Goal: Task Accomplishment & Management: Use online tool/utility

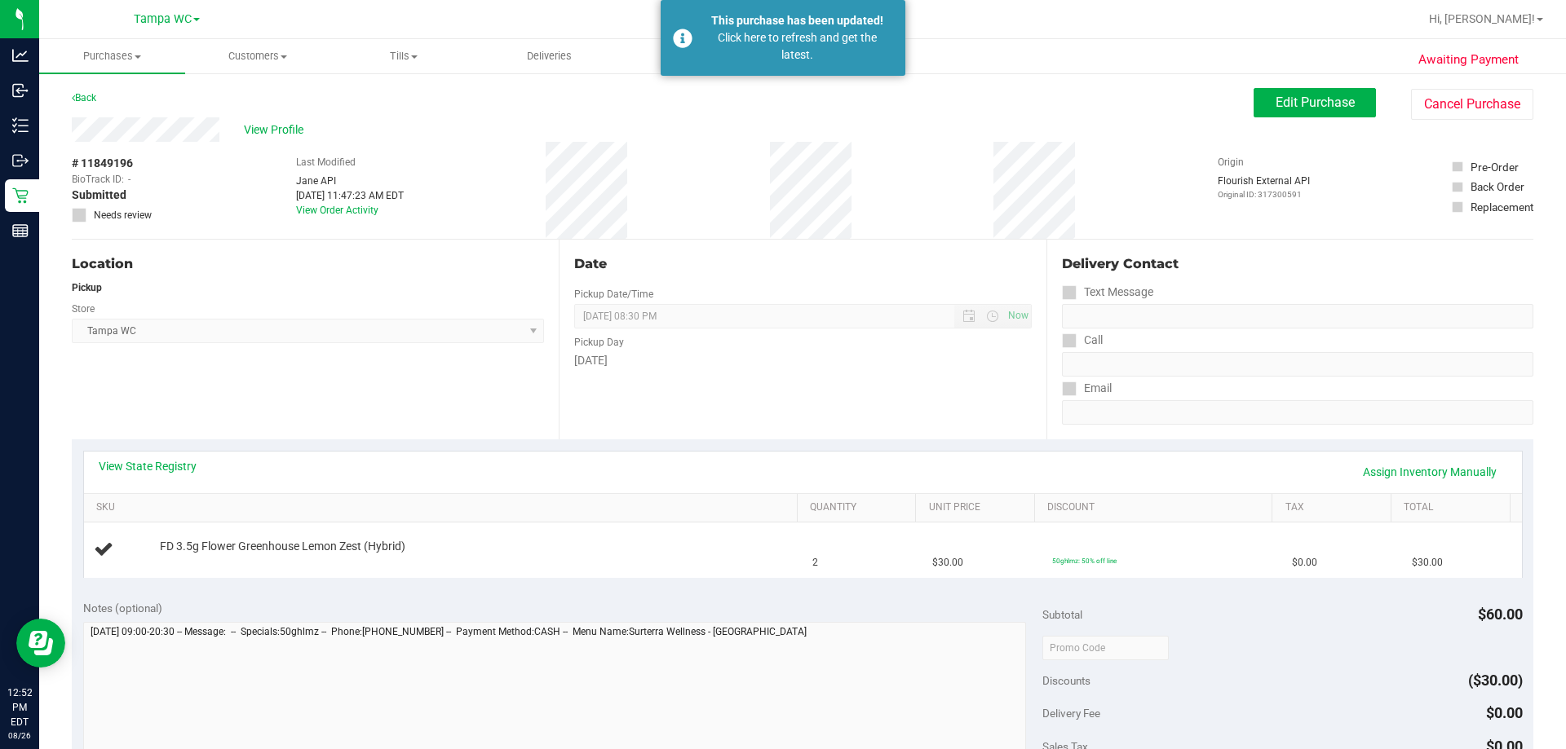
scroll to position [36, 0]
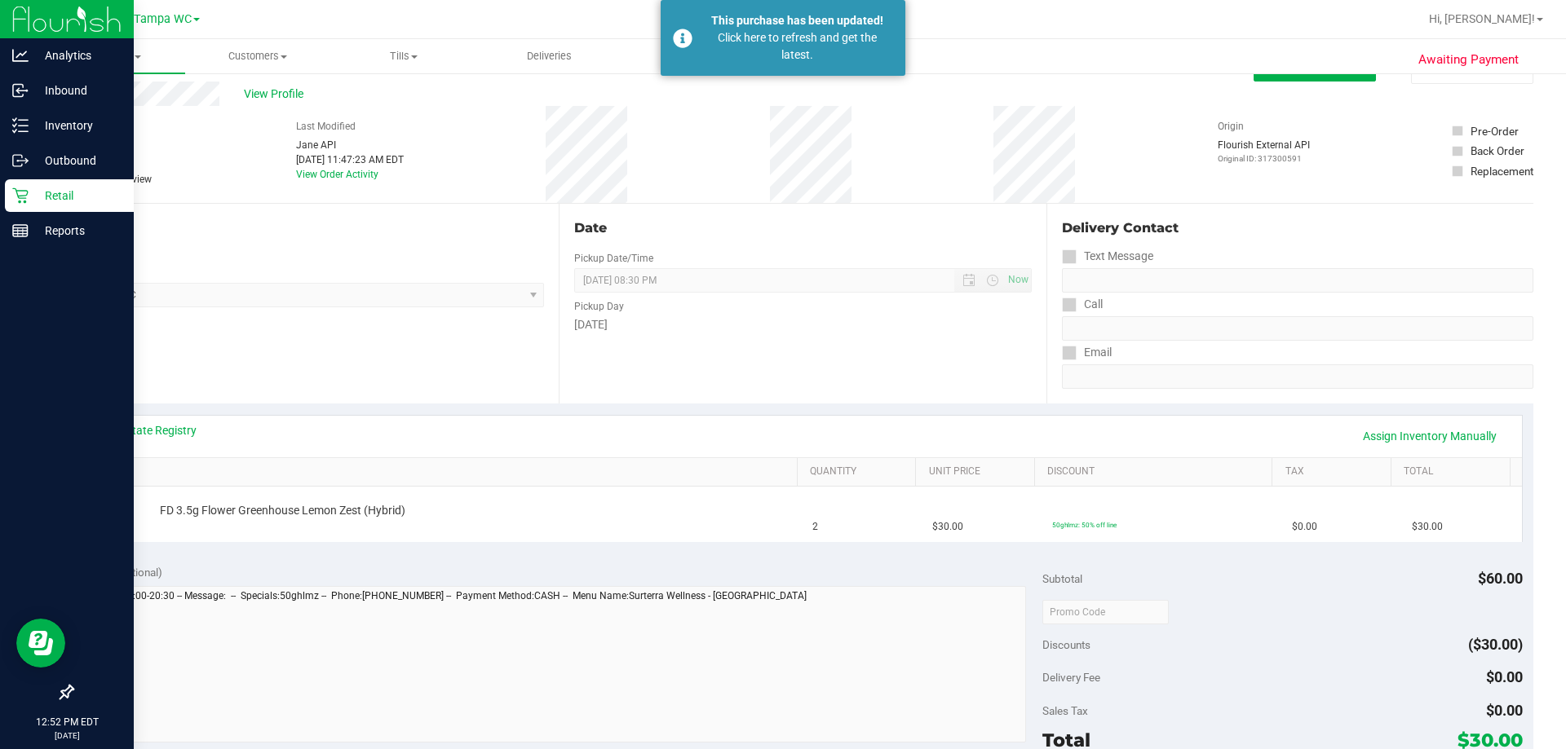
click at [41, 205] on p "Retail" at bounding box center [78, 196] width 98 height 20
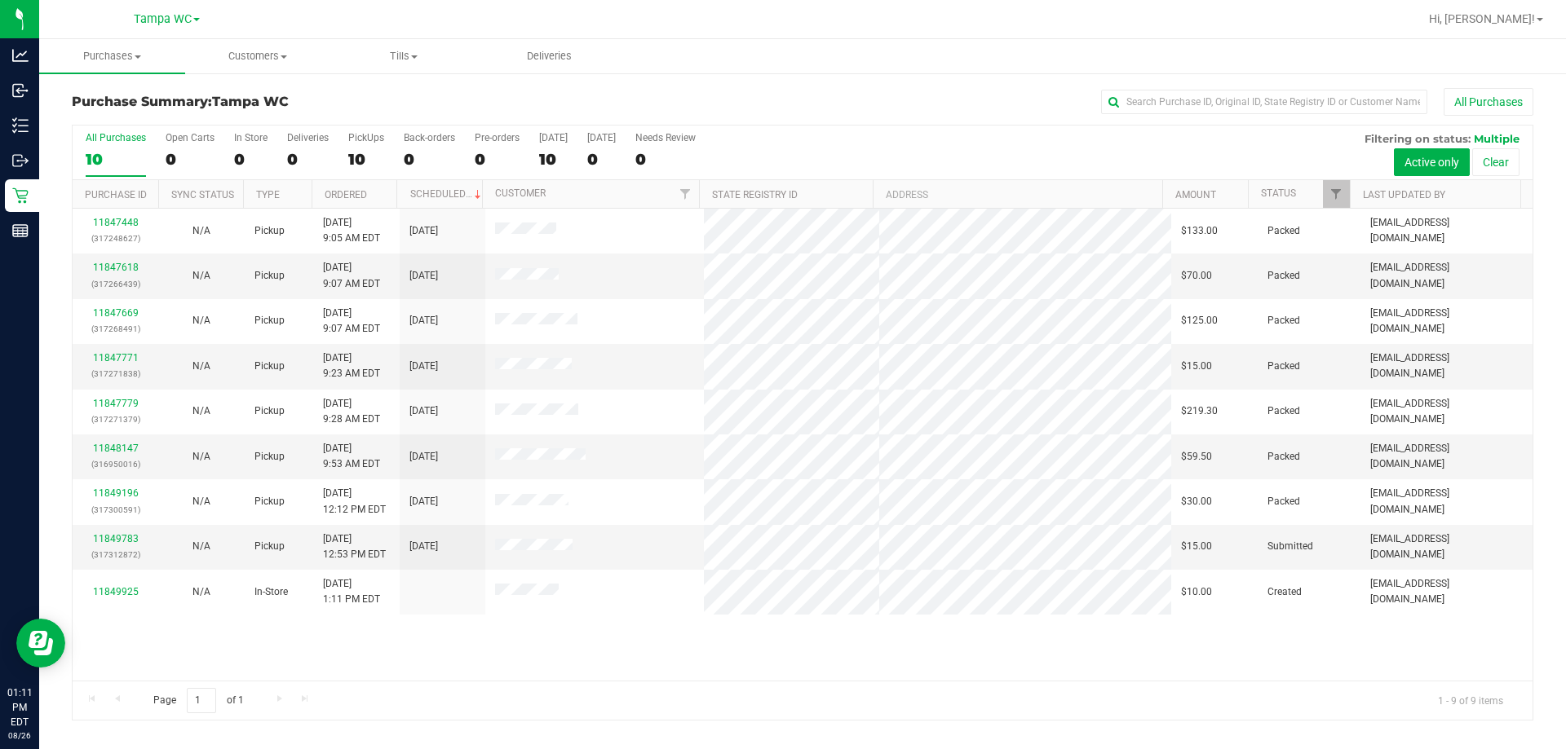
click at [132, 135] on div "All Purchases" at bounding box center [116, 137] width 60 height 11
click at [0, 0] on input "All Purchases 10" at bounding box center [0, 0] width 0 height 0
click at [110, 542] on link "11849783" at bounding box center [116, 538] width 46 height 11
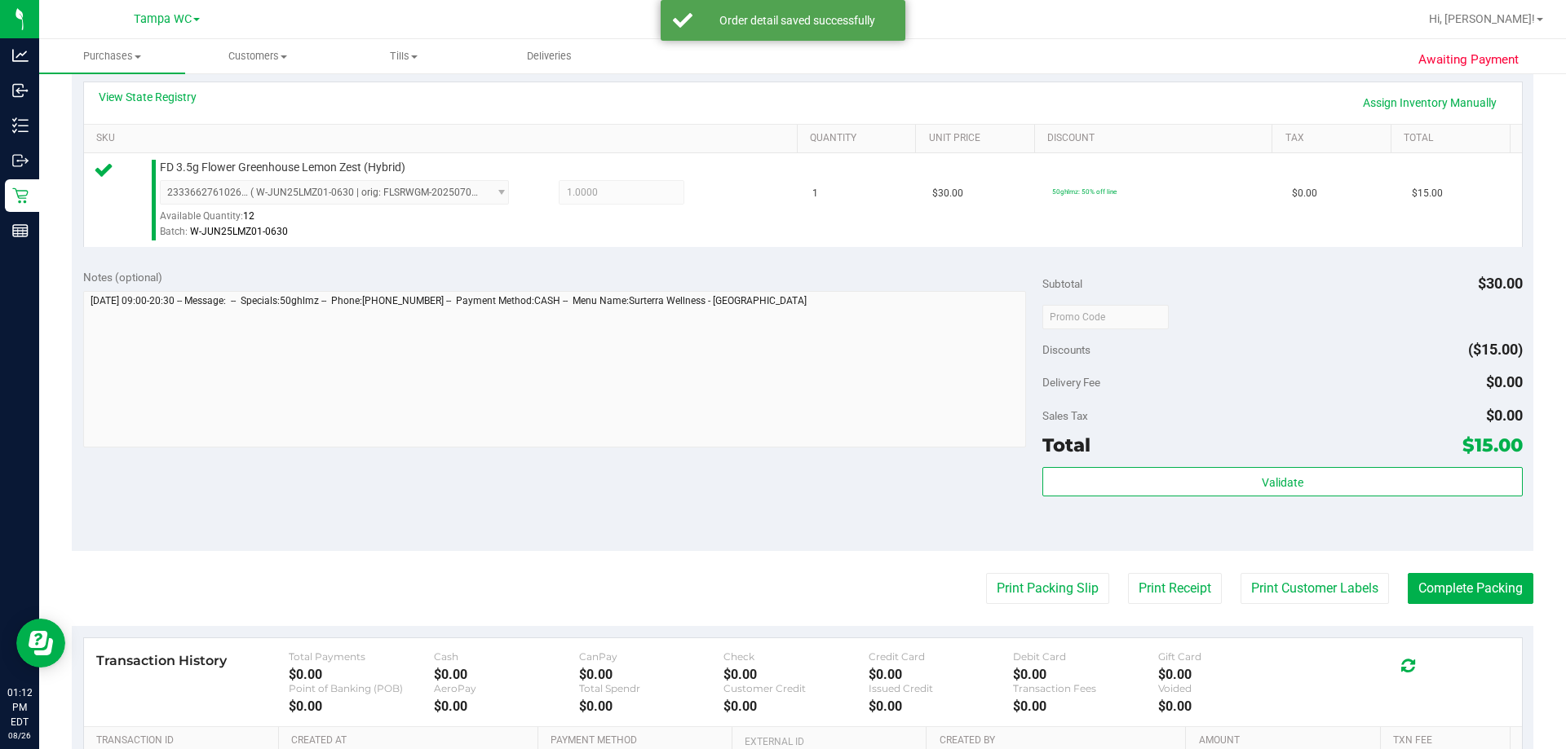
scroll to position [489, 0]
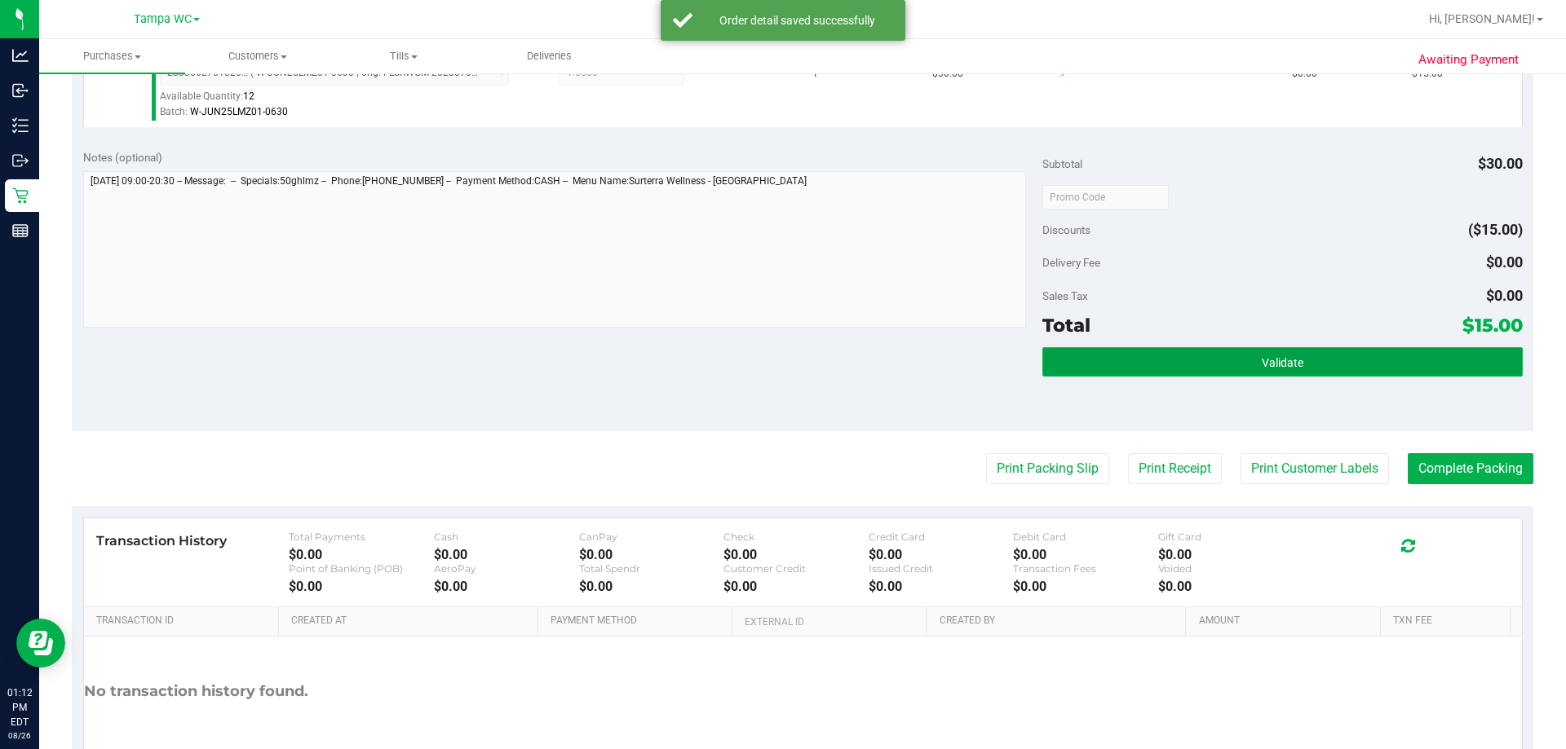
click at [1199, 373] on button "Validate" at bounding box center [1282, 361] width 480 height 29
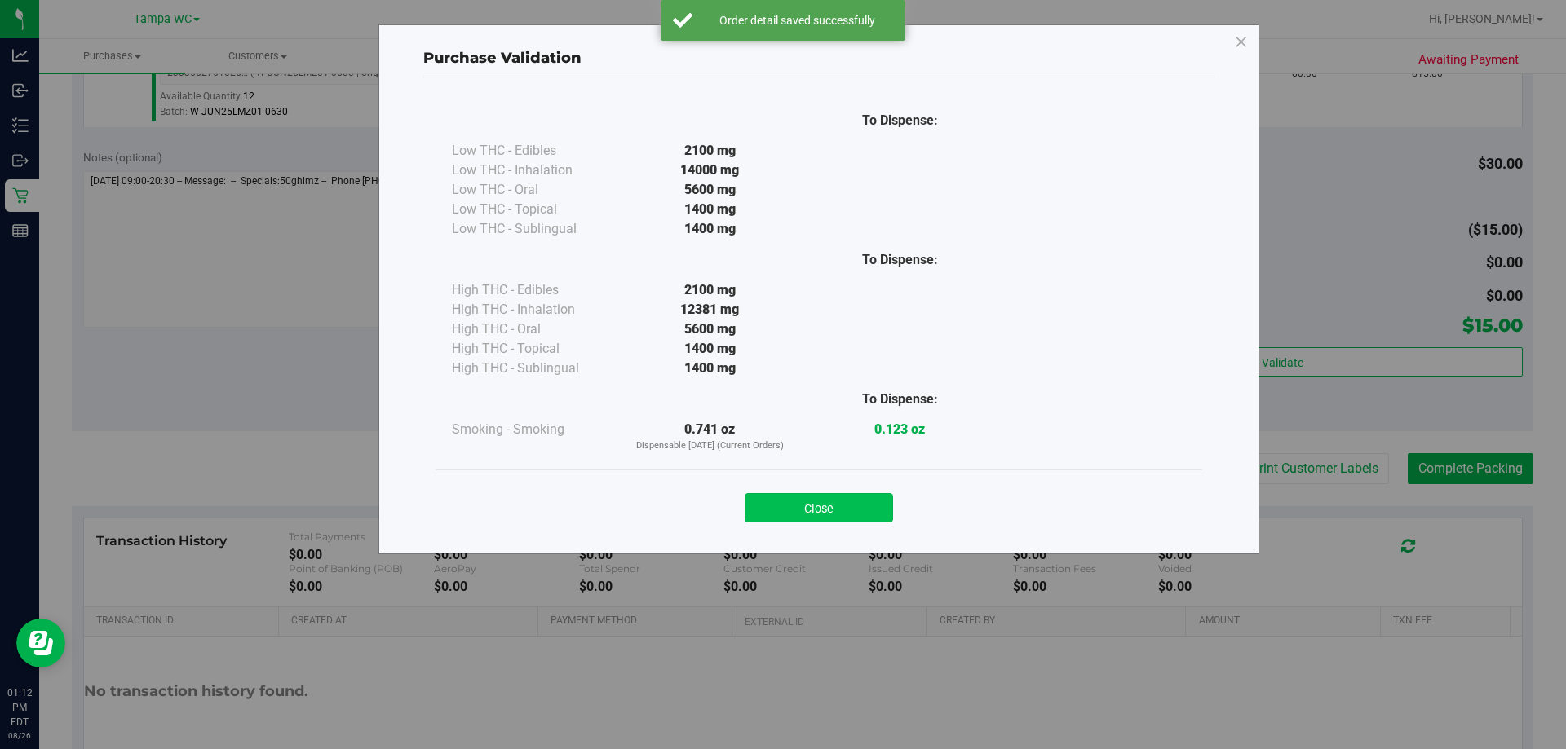
click at [870, 508] on button "Close" at bounding box center [819, 507] width 148 height 29
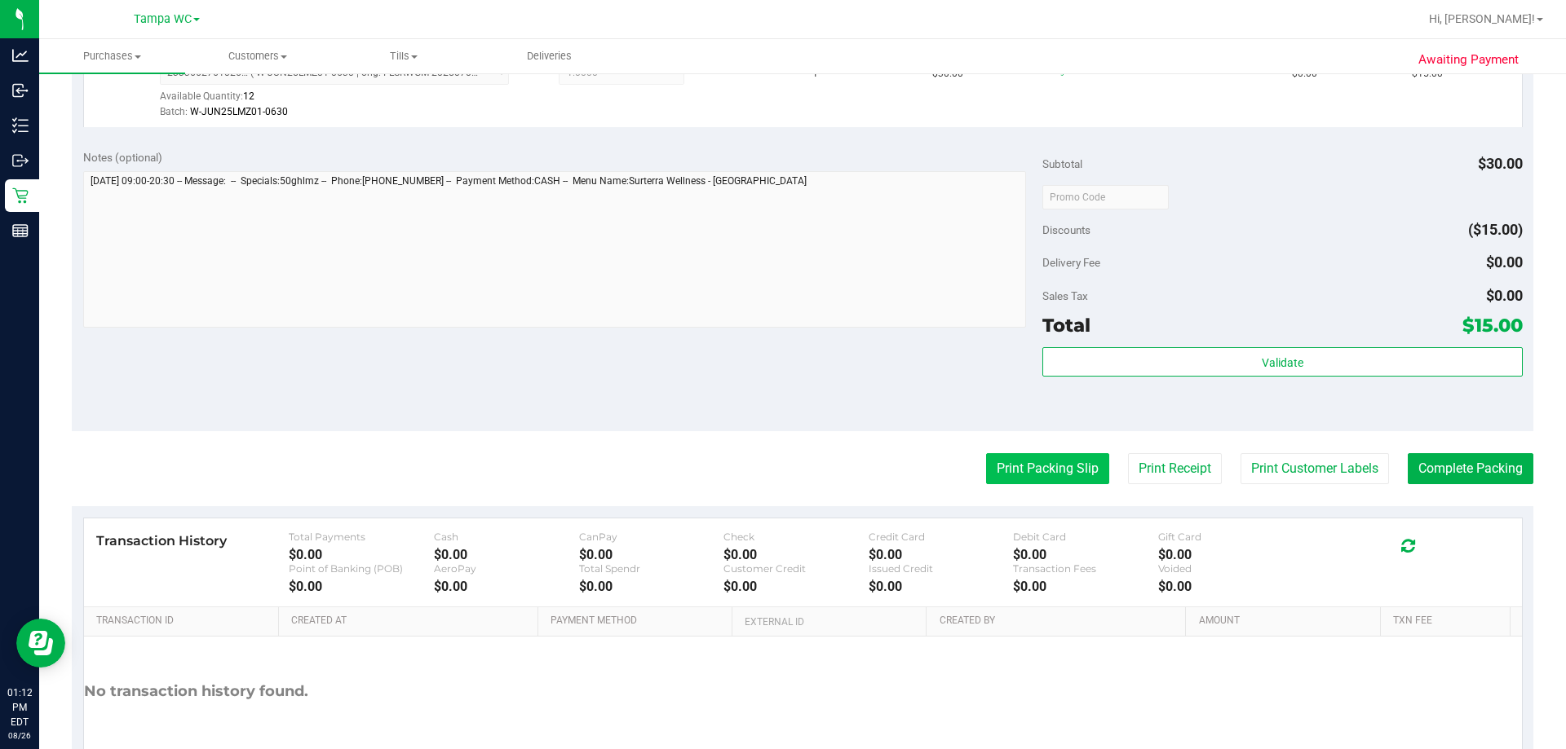
click at [1043, 459] on button "Print Packing Slip" at bounding box center [1047, 468] width 123 height 31
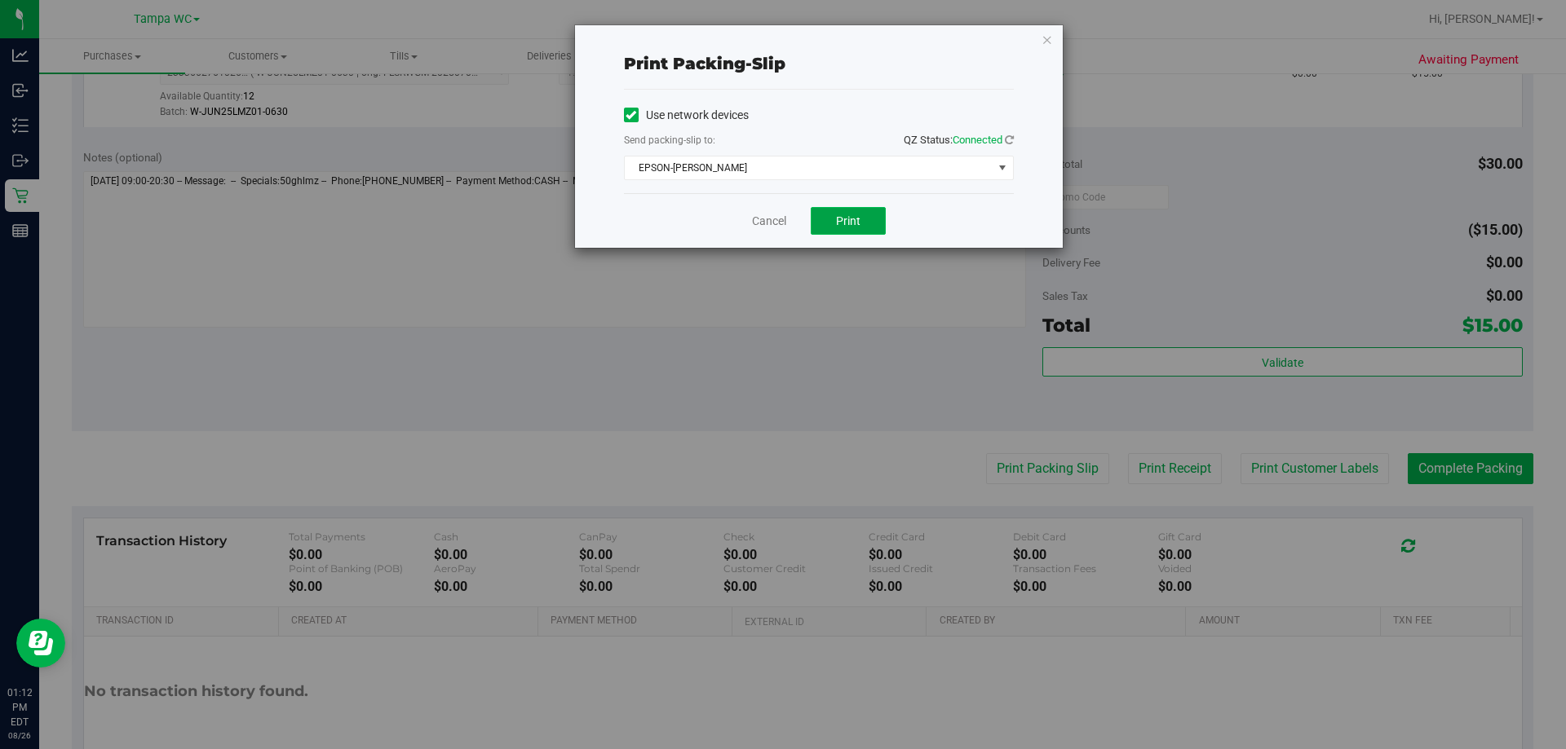
click at [869, 223] on button "Print" at bounding box center [848, 221] width 75 height 28
click at [782, 244] on div "Cancel Print" at bounding box center [819, 220] width 390 height 55
click at [758, 222] on link "Cancel" at bounding box center [769, 221] width 34 height 17
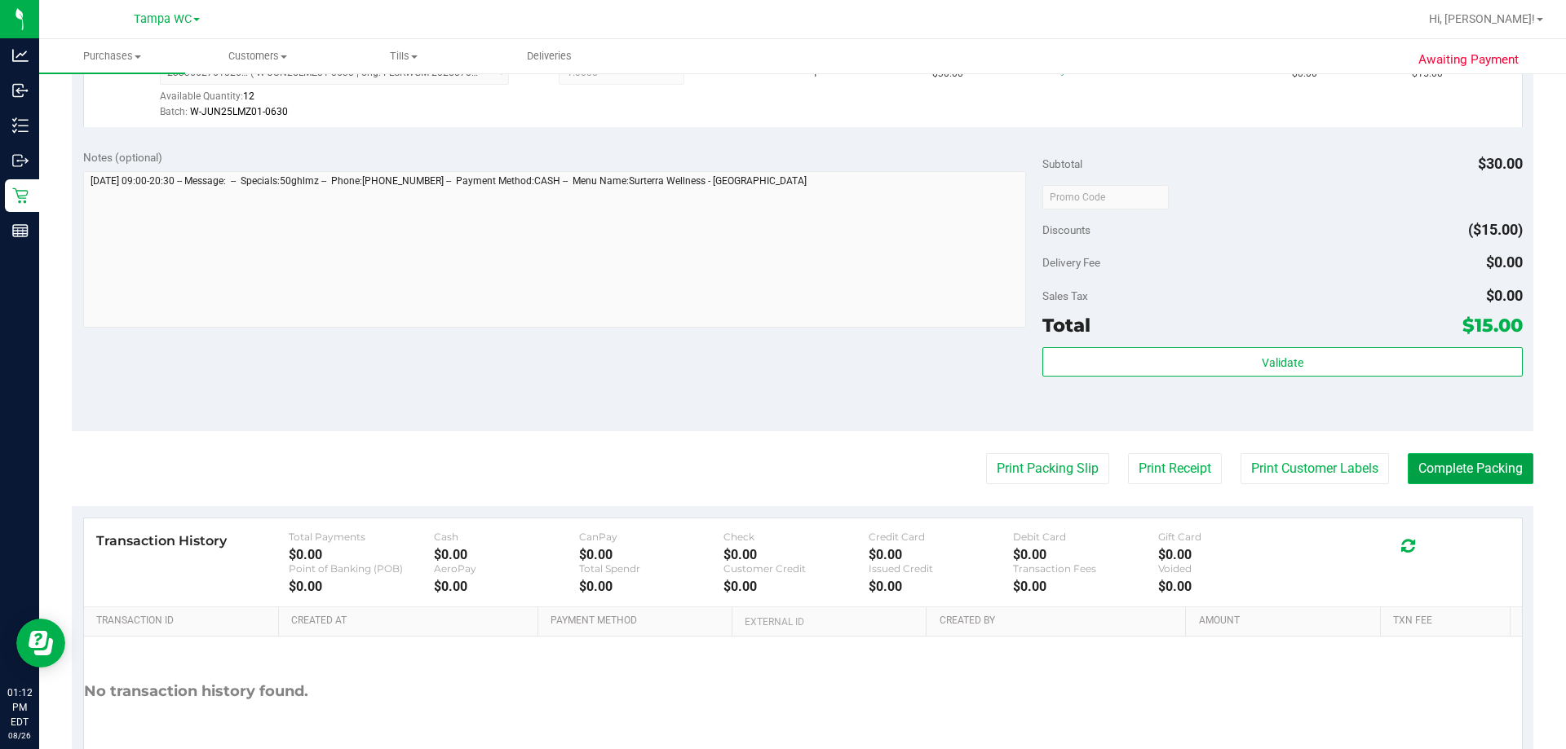
click at [1472, 457] on button "Complete Packing" at bounding box center [1471, 468] width 126 height 31
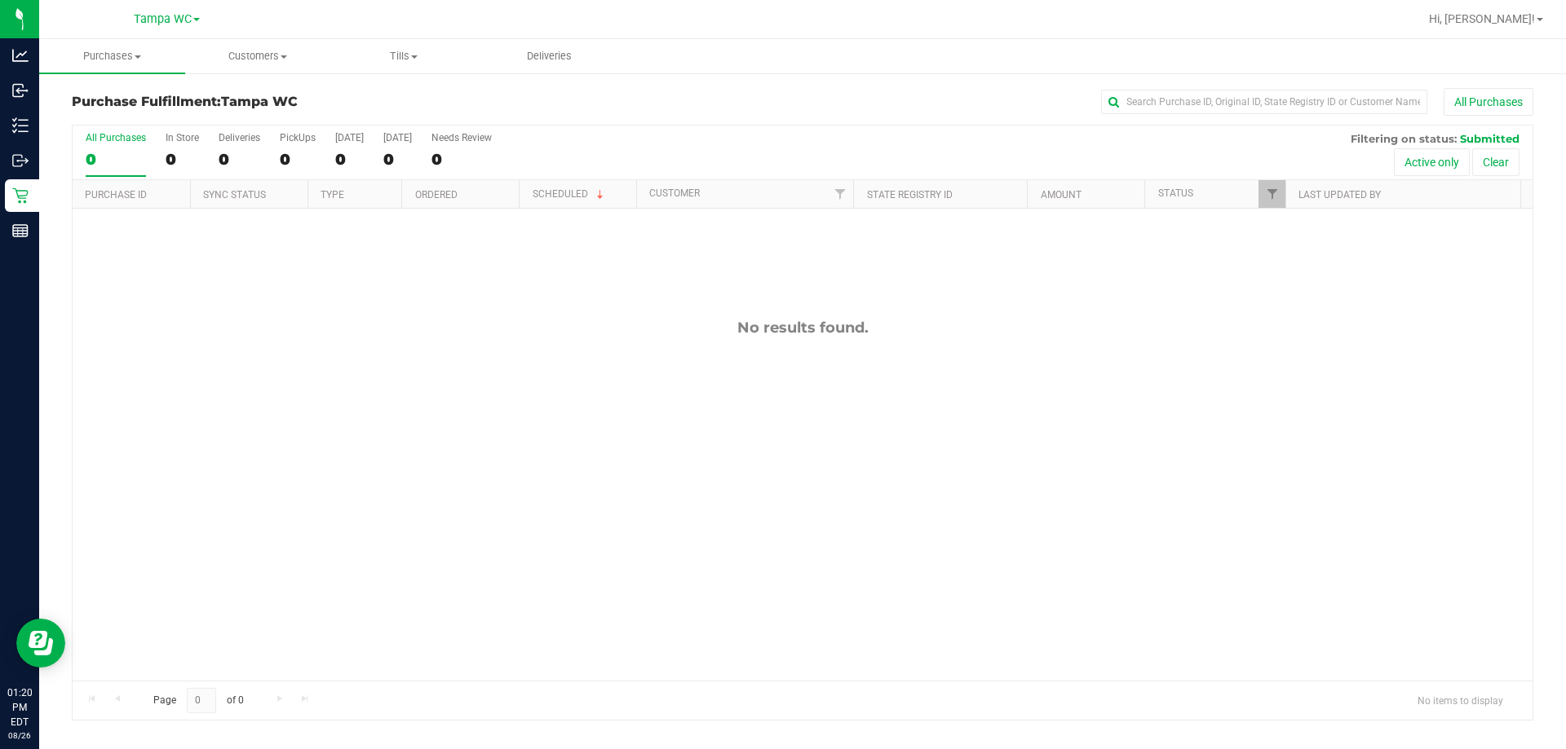
click at [117, 172] on label "All Purchases 0" at bounding box center [116, 154] width 60 height 45
click at [0, 0] on input "All Purchases 0" at bounding box center [0, 0] width 0 height 0
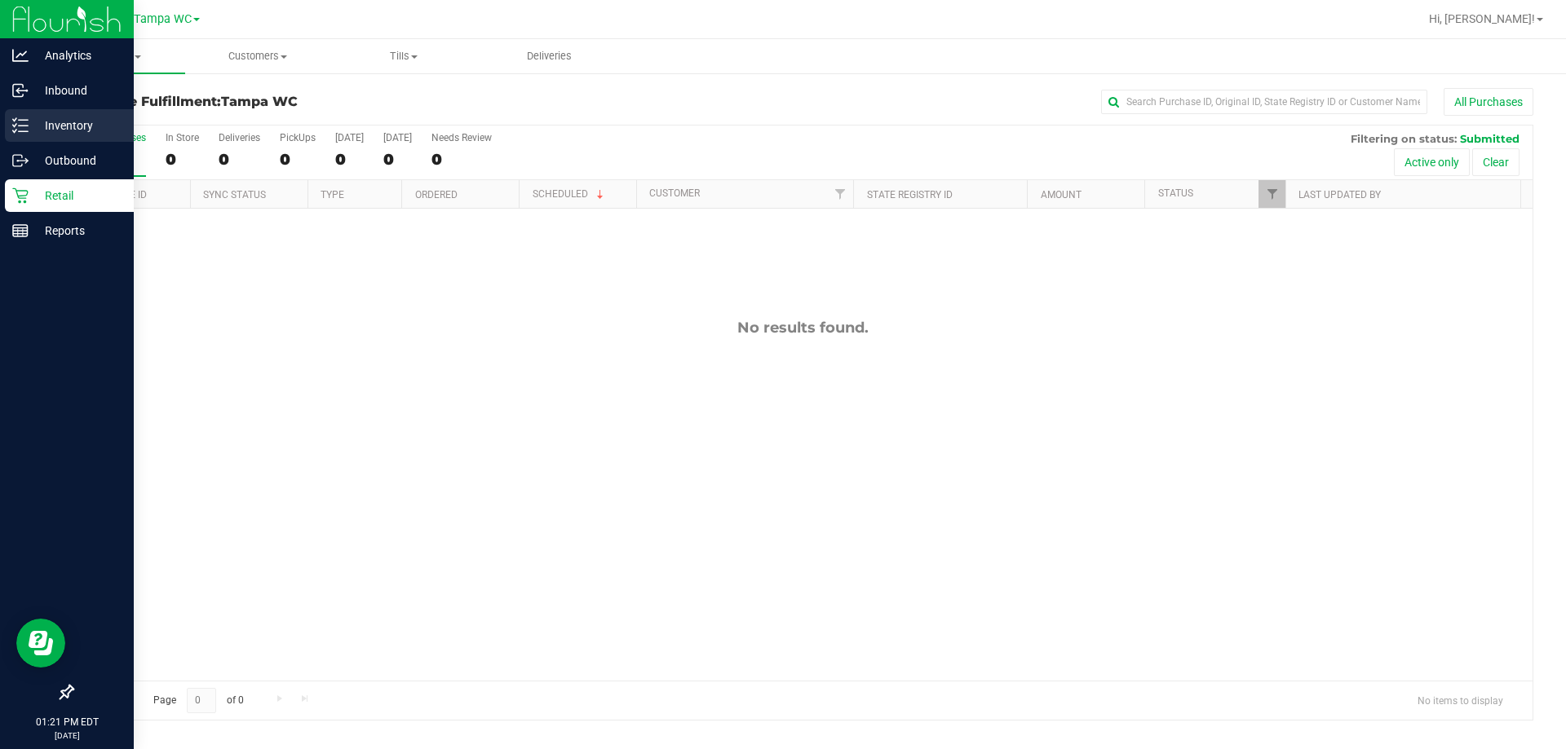
click at [38, 132] on p "Inventory" at bounding box center [78, 126] width 98 height 20
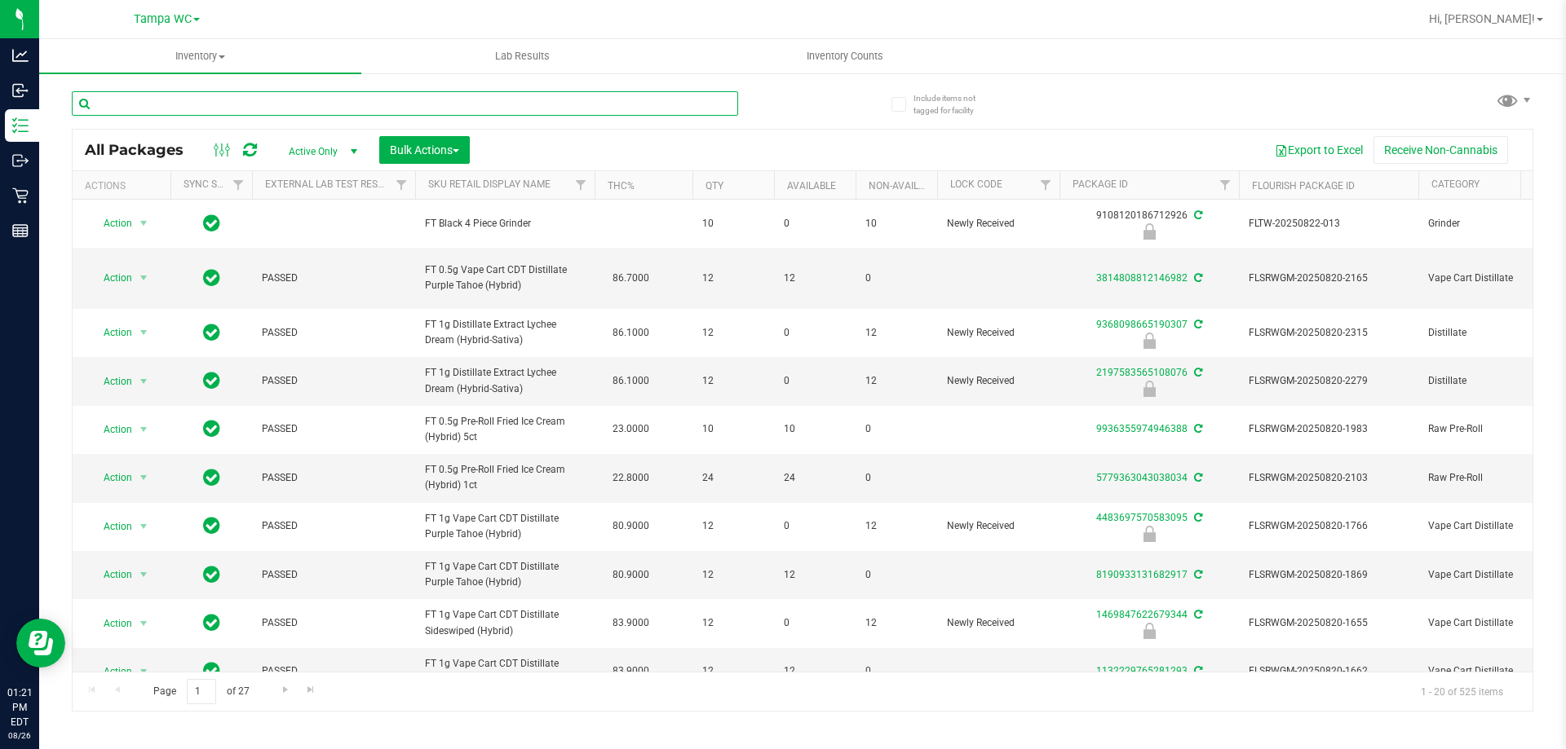
click at [306, 111] on input "text" at bounding box center [405, 103] width 666 height 24
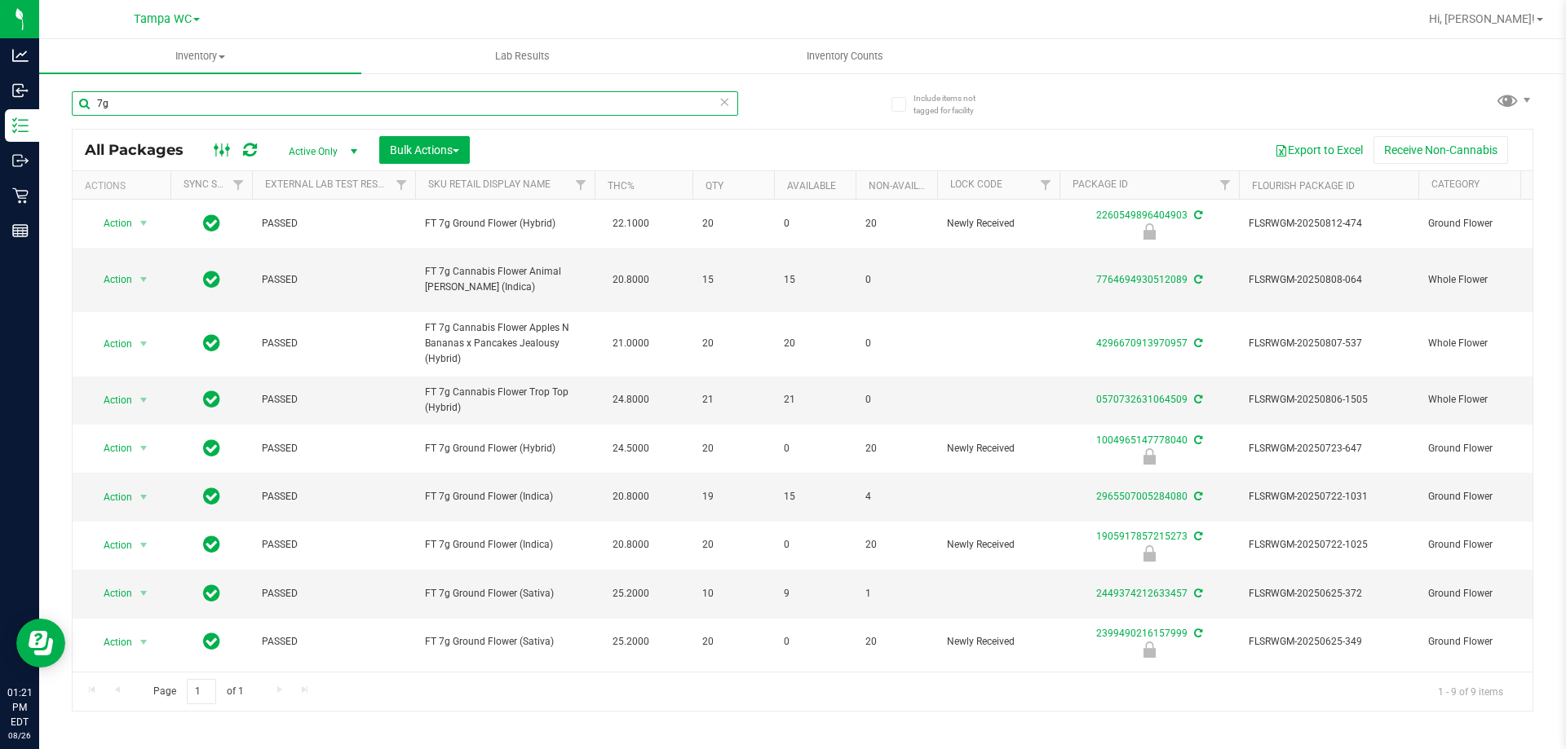
type input "7"
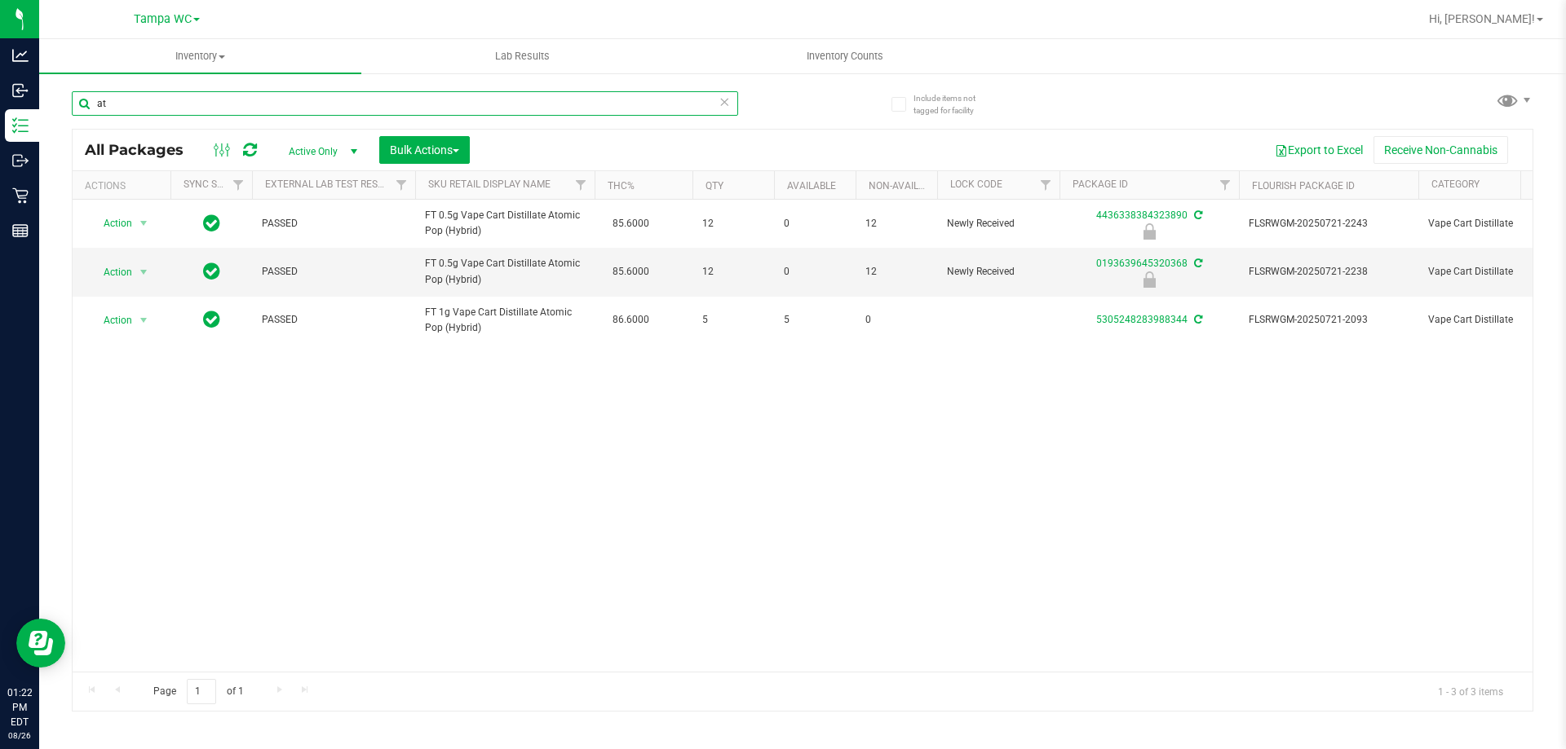
type input "a"
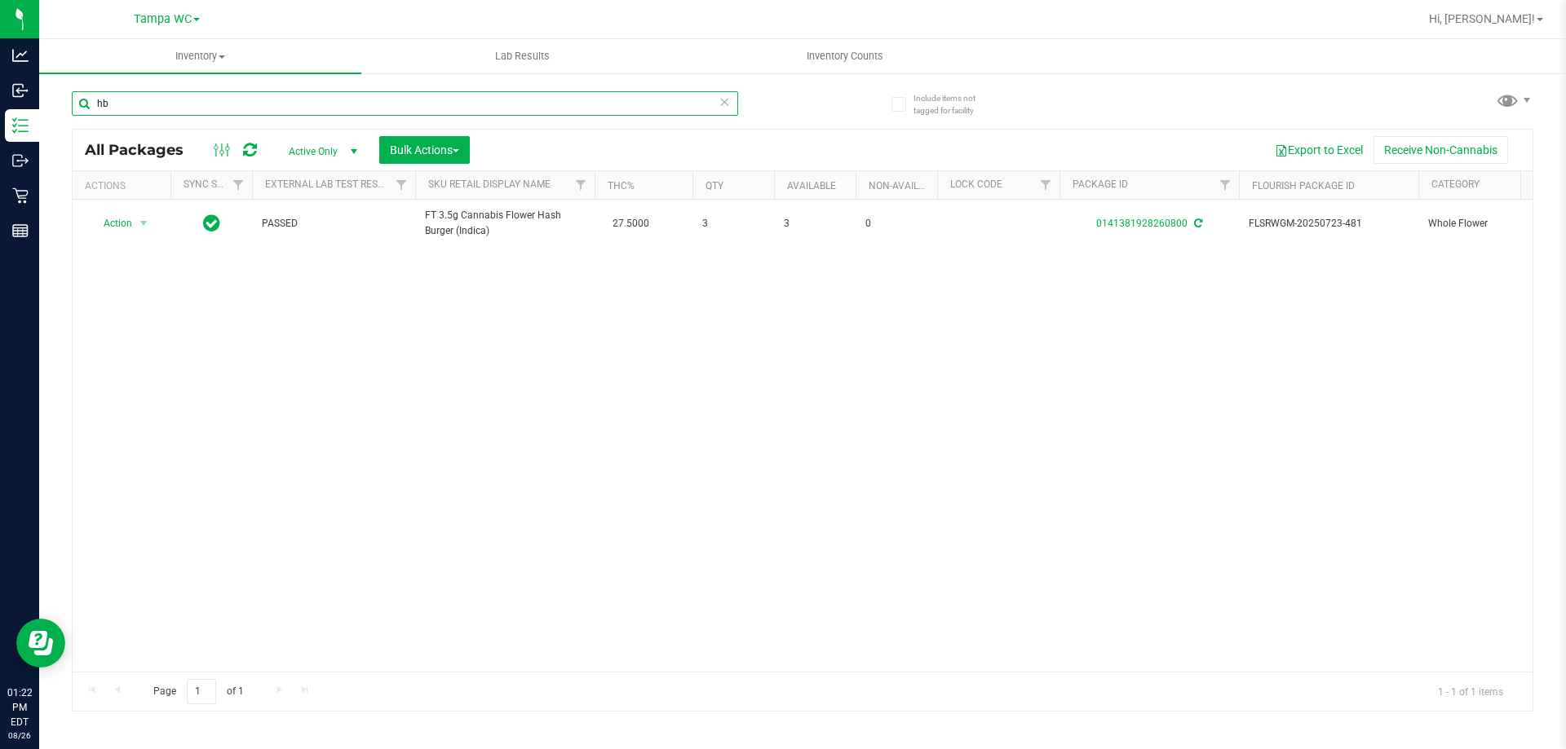
type input "h"
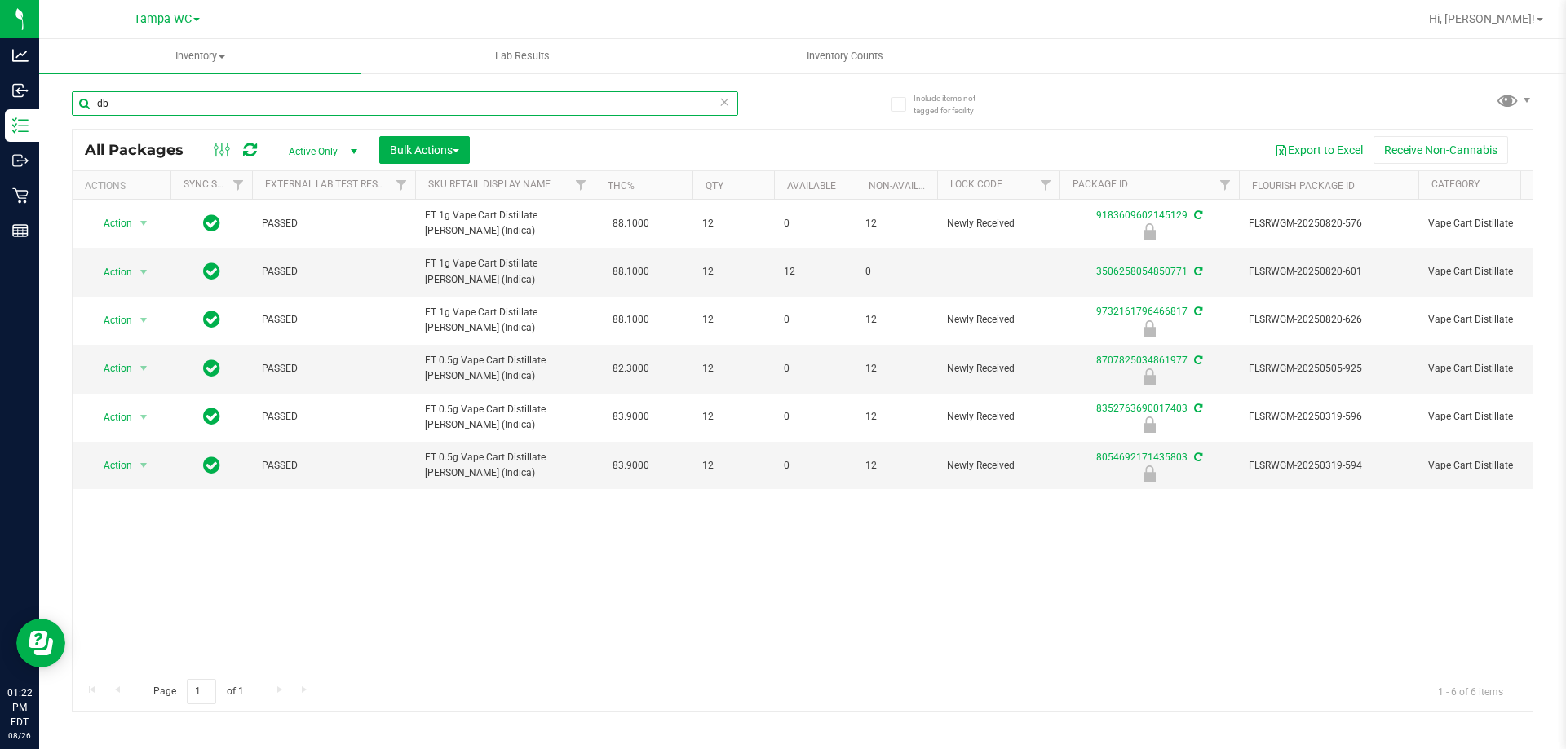
type input "d"
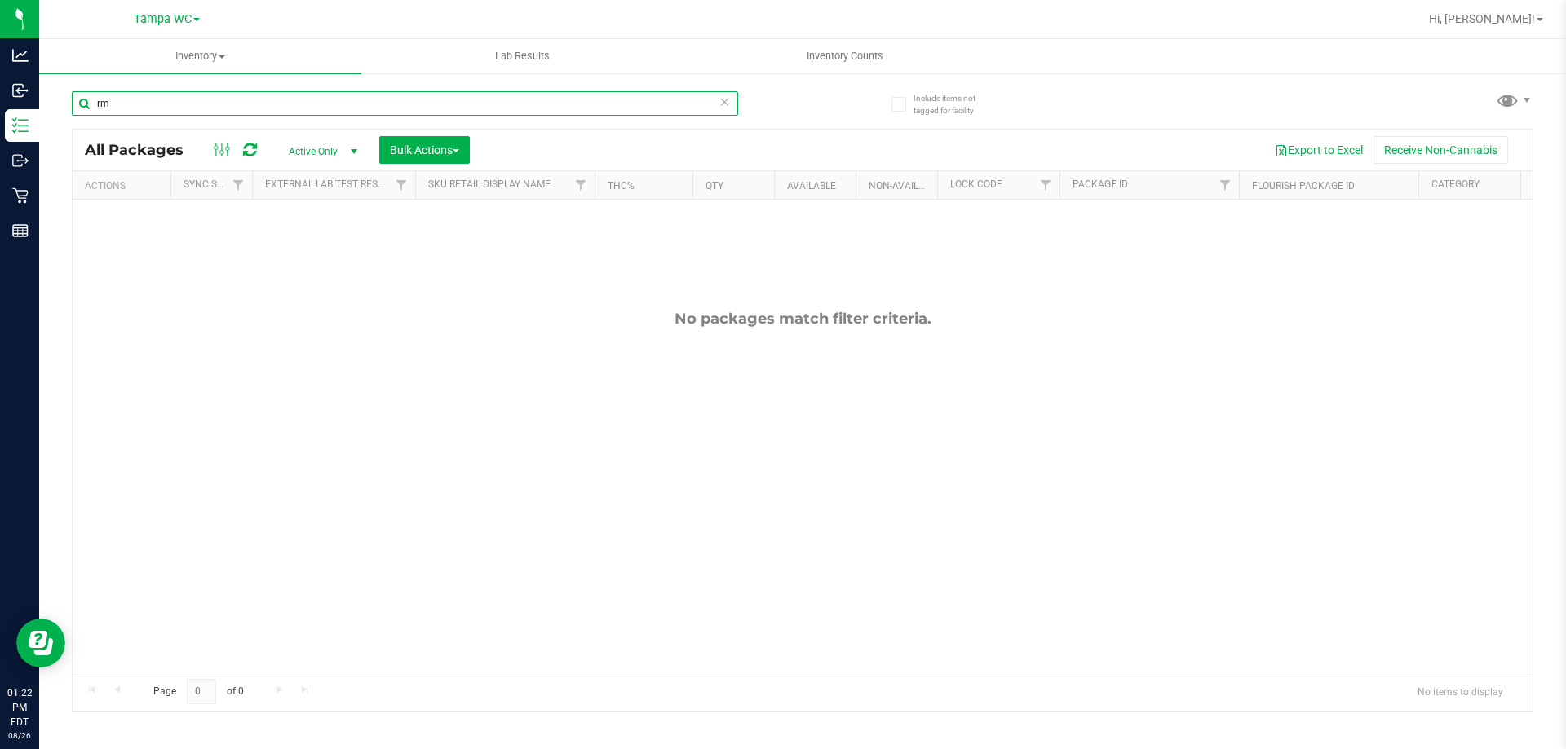
type input "r"
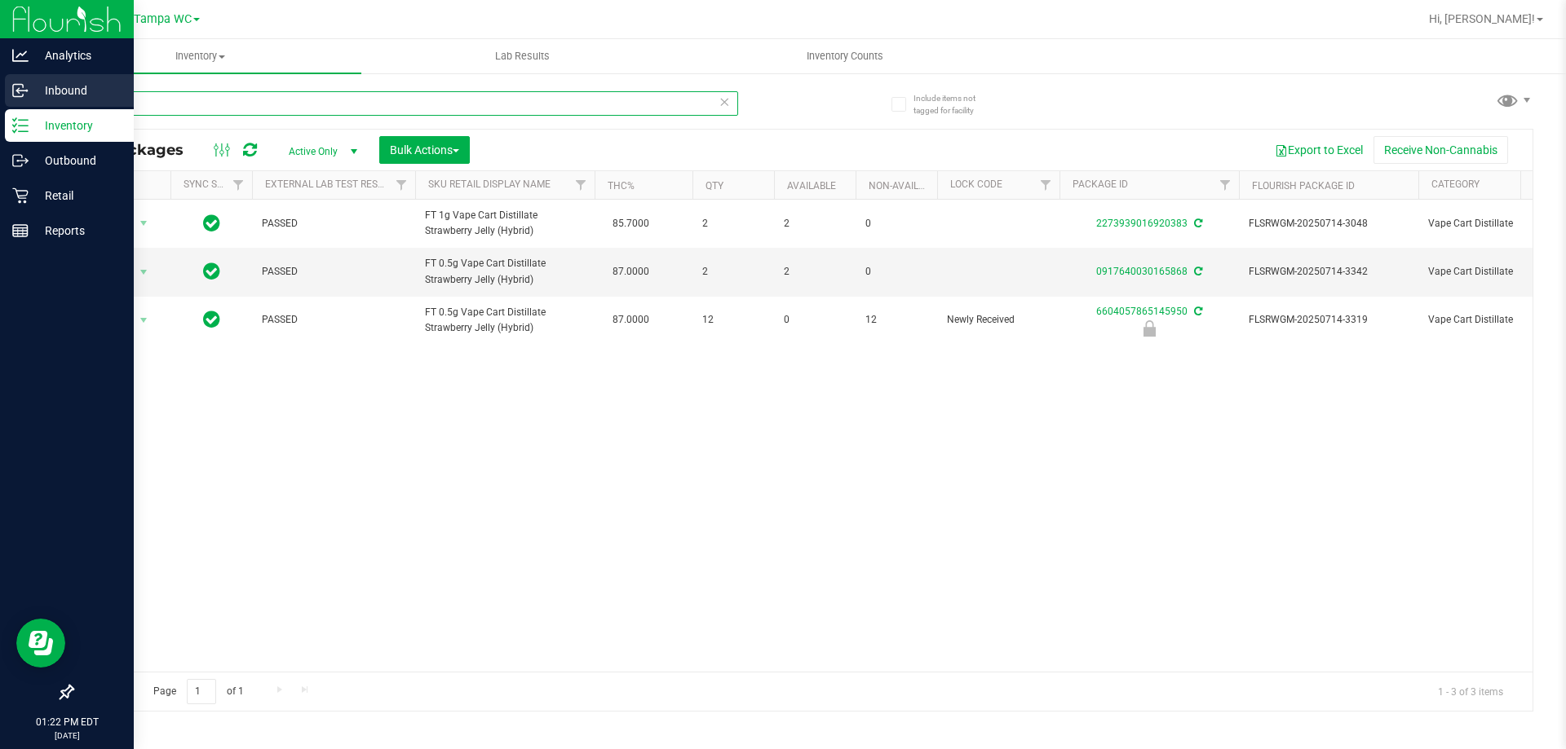
drag, startPoint x: 148, startPoint y: 106, endPoint x: 0, endPoint y: 86, distance: 149.7
click at [0, 87] on div "Analytics Inbound Inventory Outbound Retail Reports 01:22 PM EDT [DATE] 08/26 T…" at bounding box center [783, 374] width 1566 height 749
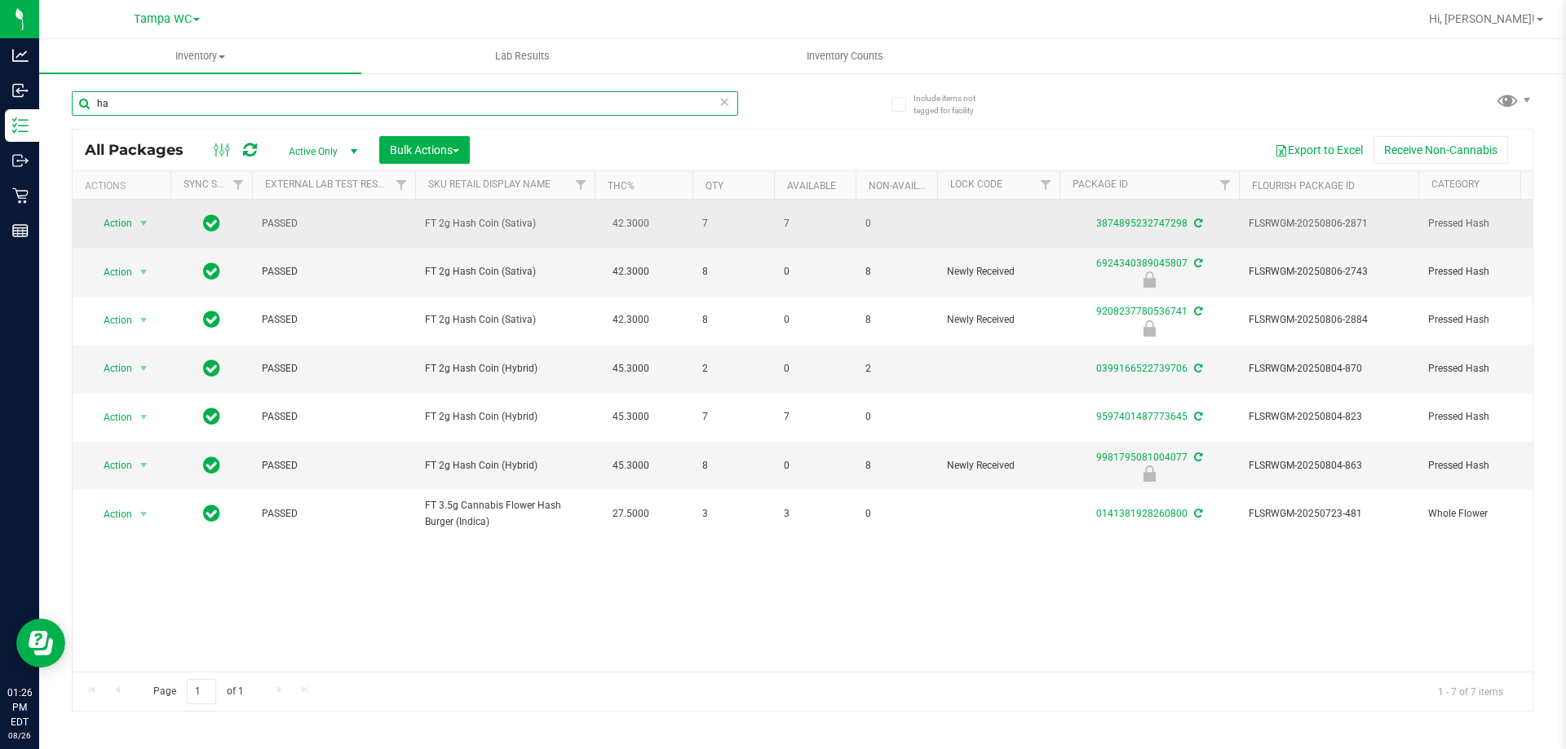
type input "h"
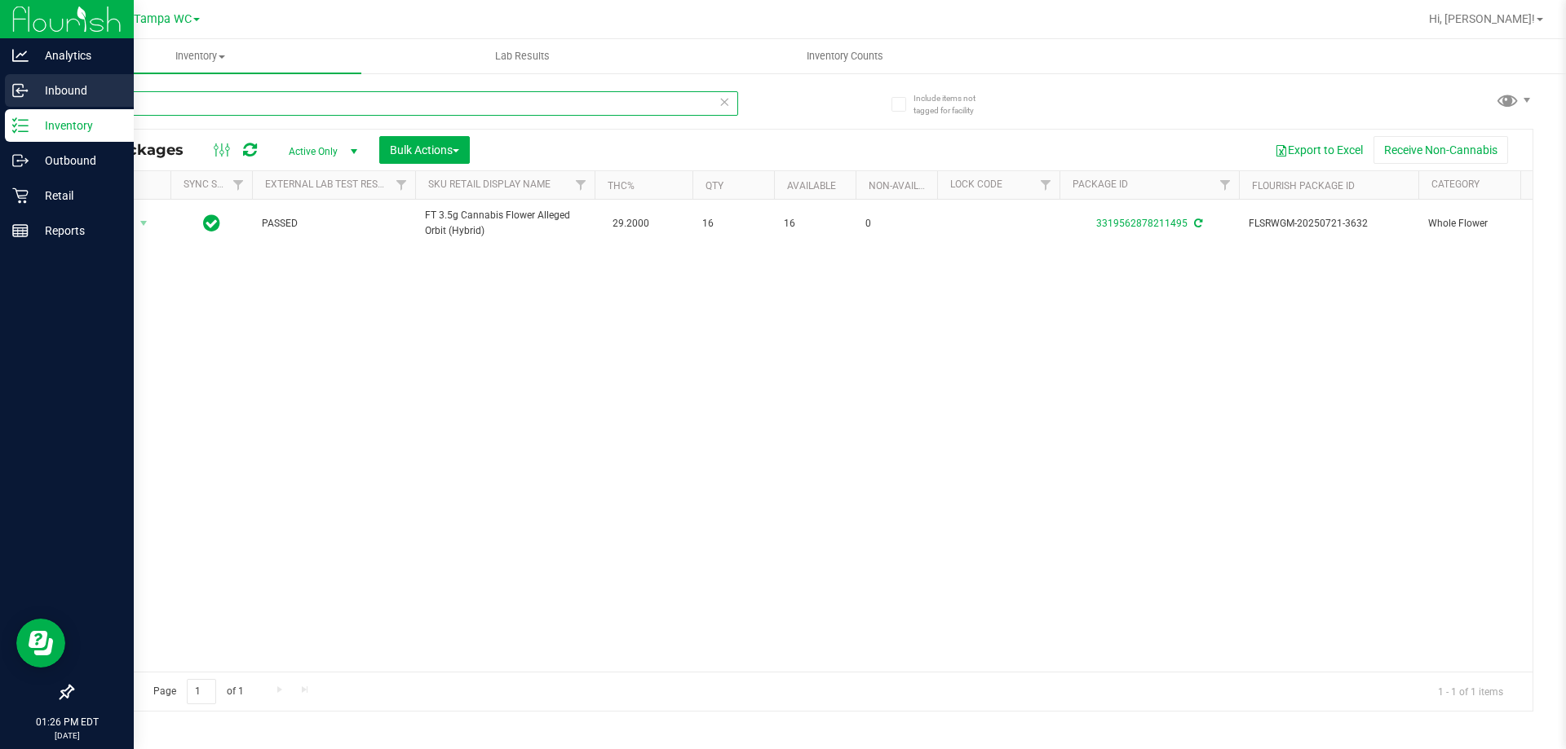
click at [0, 93] on div "Analytics Inbound Inventory Outbound Retail Reports 01:26 PM EDT [DATE] 08/26 T…" at bounding box center [783, 374] width 1566 height 749
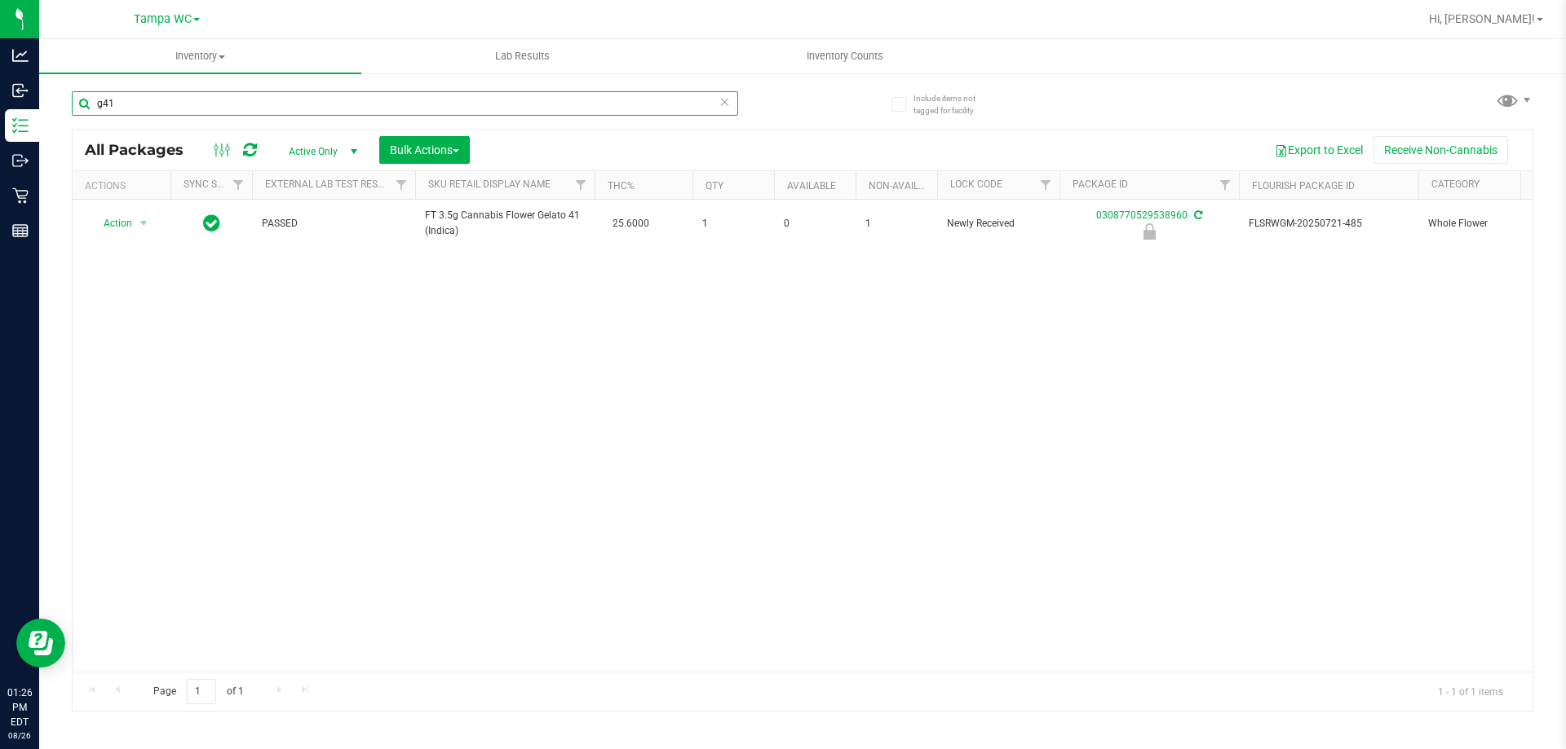
type input "g41"
click at [727, 95] on icon at bounding box center [723, 101] width 11 height 20
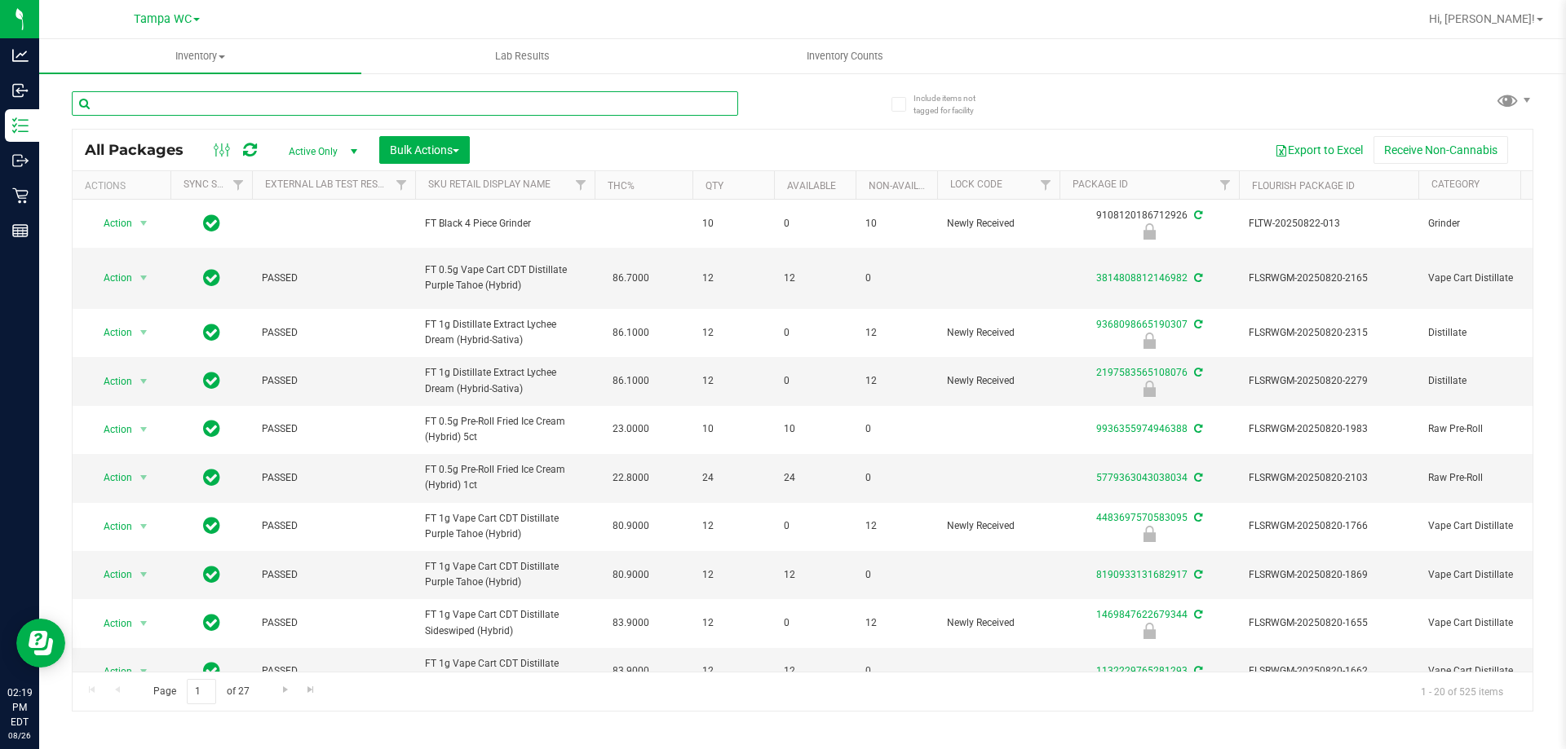
click at [263, 107] on input "text" at bounding box center [405, 103] width 666 height 24
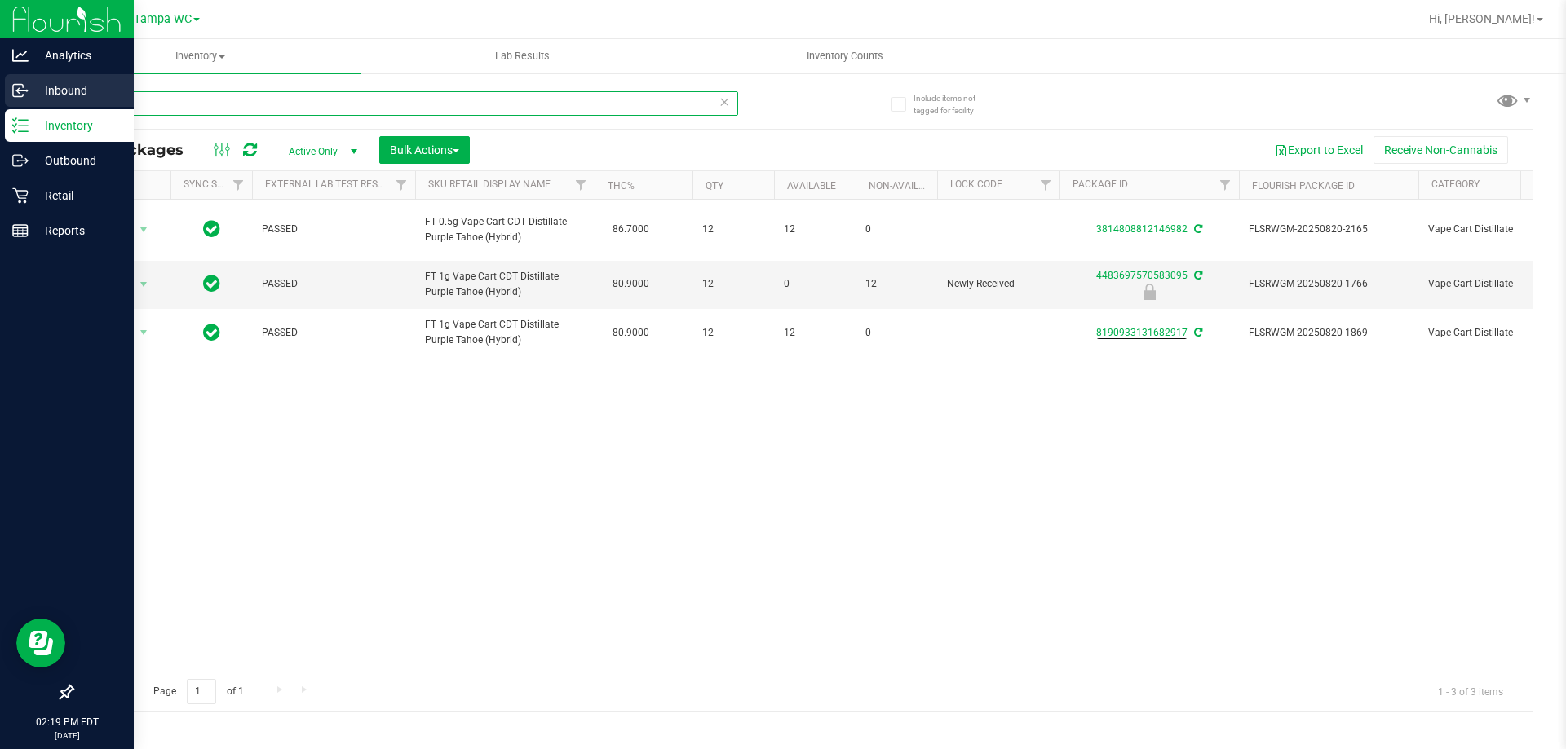
drag, startPoint x: 146, startPoint y: 108, endPoint x: 0, endPoint y: 104, distance: 146.0
click at [0, 104] on div "Analytics Inbound Inventory Outbound Retail Reports 02:19 PM EDT [DATE] 08/26 T…" at bounding box center [783, 374] width 1566 height 749
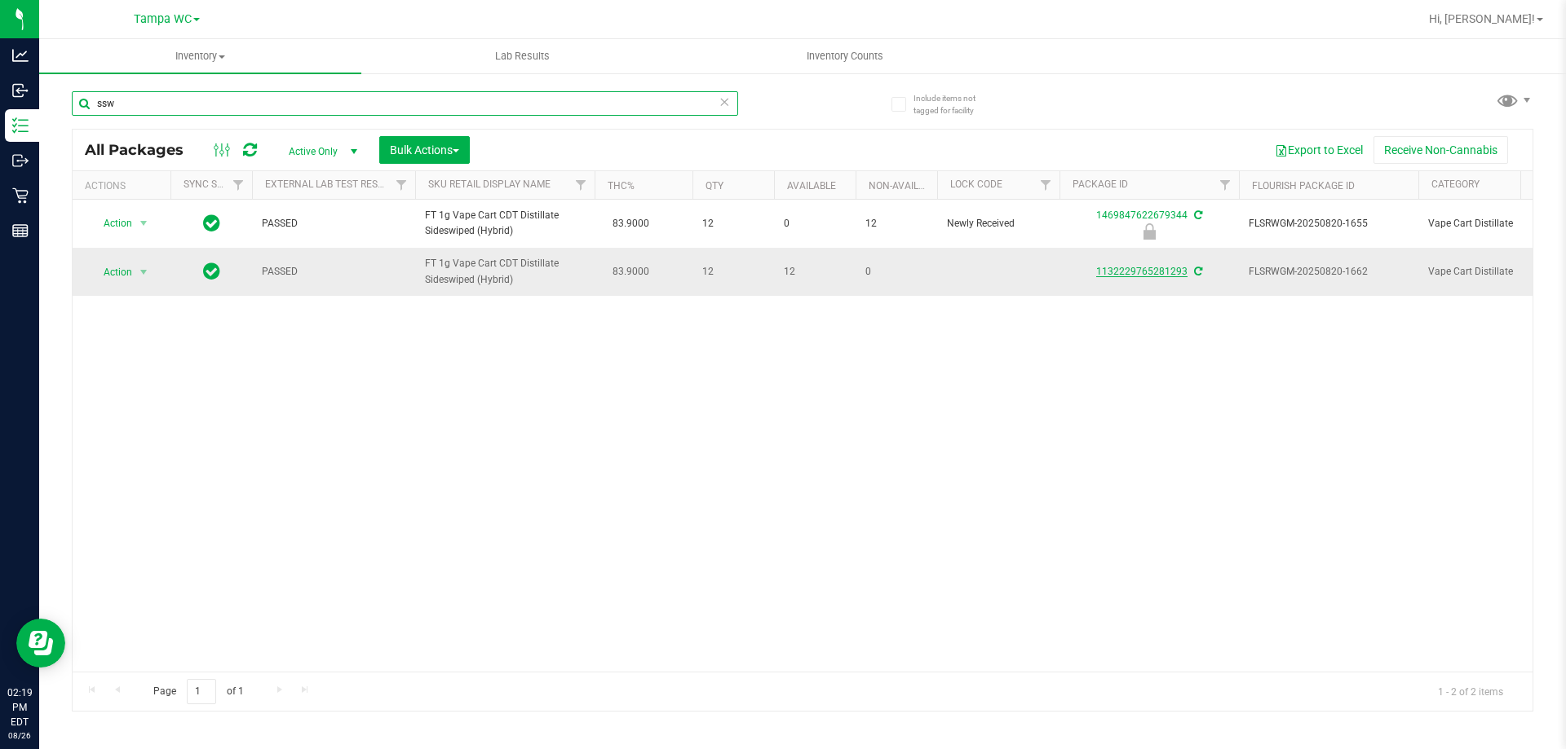
type input "ssw"
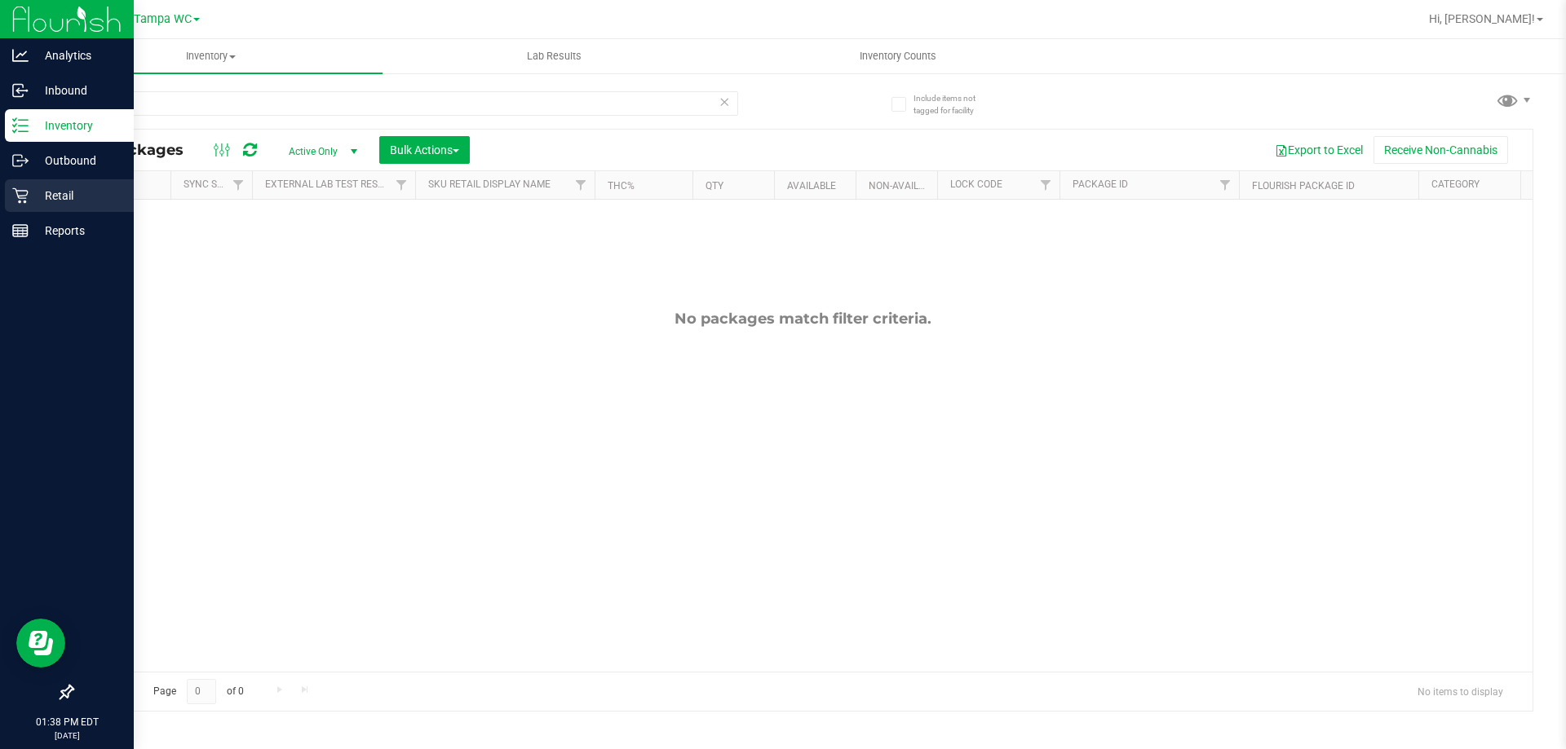
click at [54, 198] on p "Retail" at bounding box center [78, 196] width 98 height 20
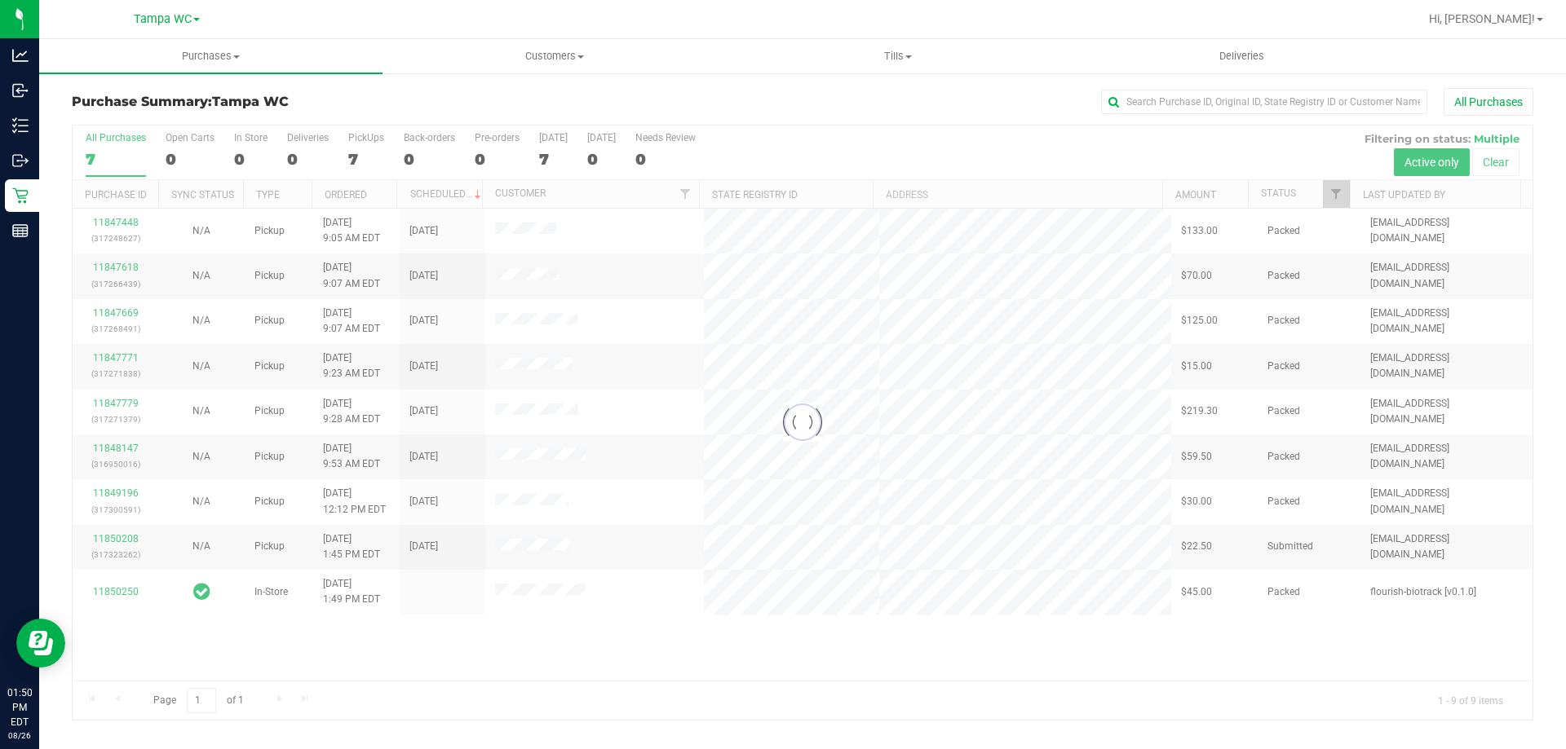
click at [115, 153] on div at bounding box center [803, 423] width 1460 height 595
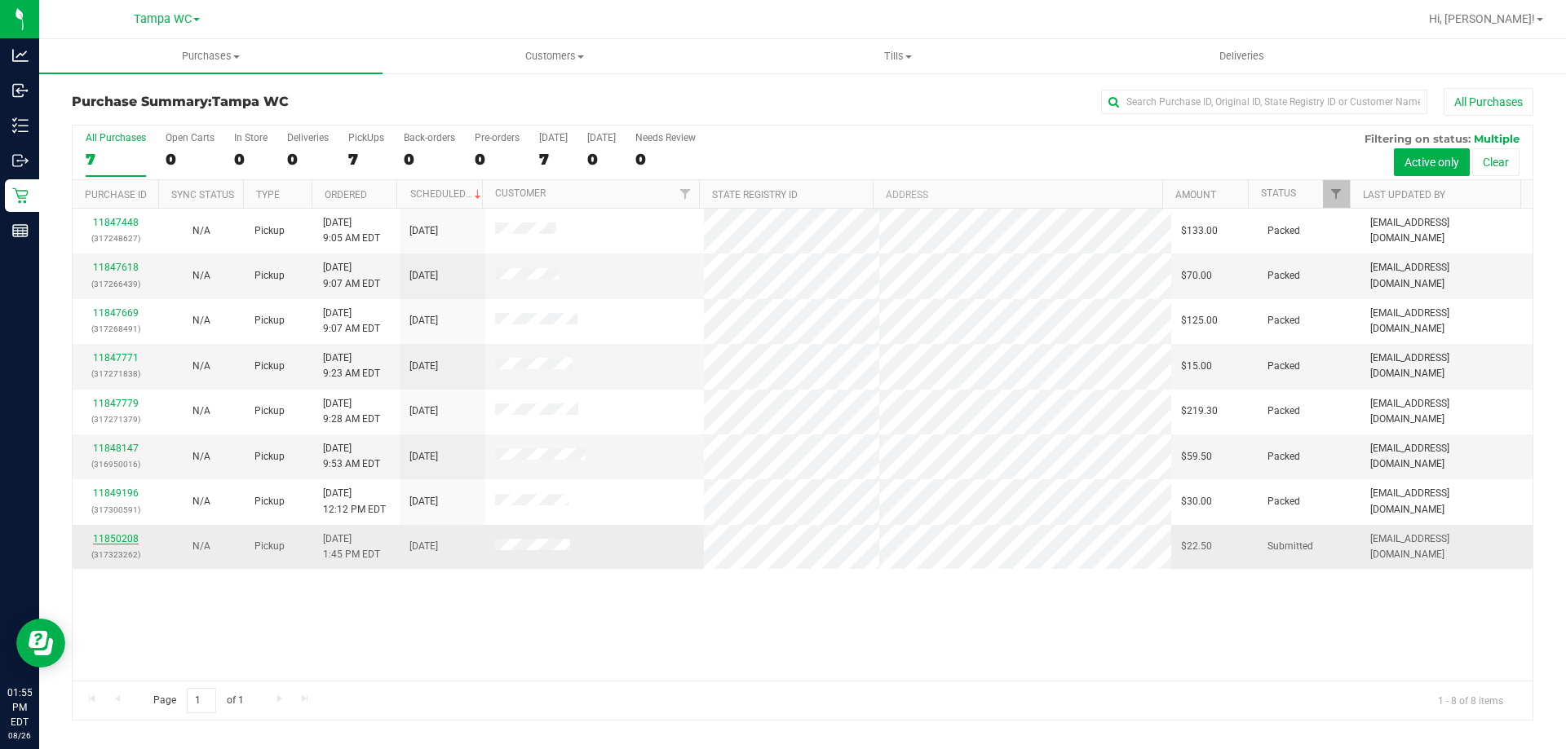
click at [127, 535] on link "11850208" at bounding box center [116, 538] width 46 height 11
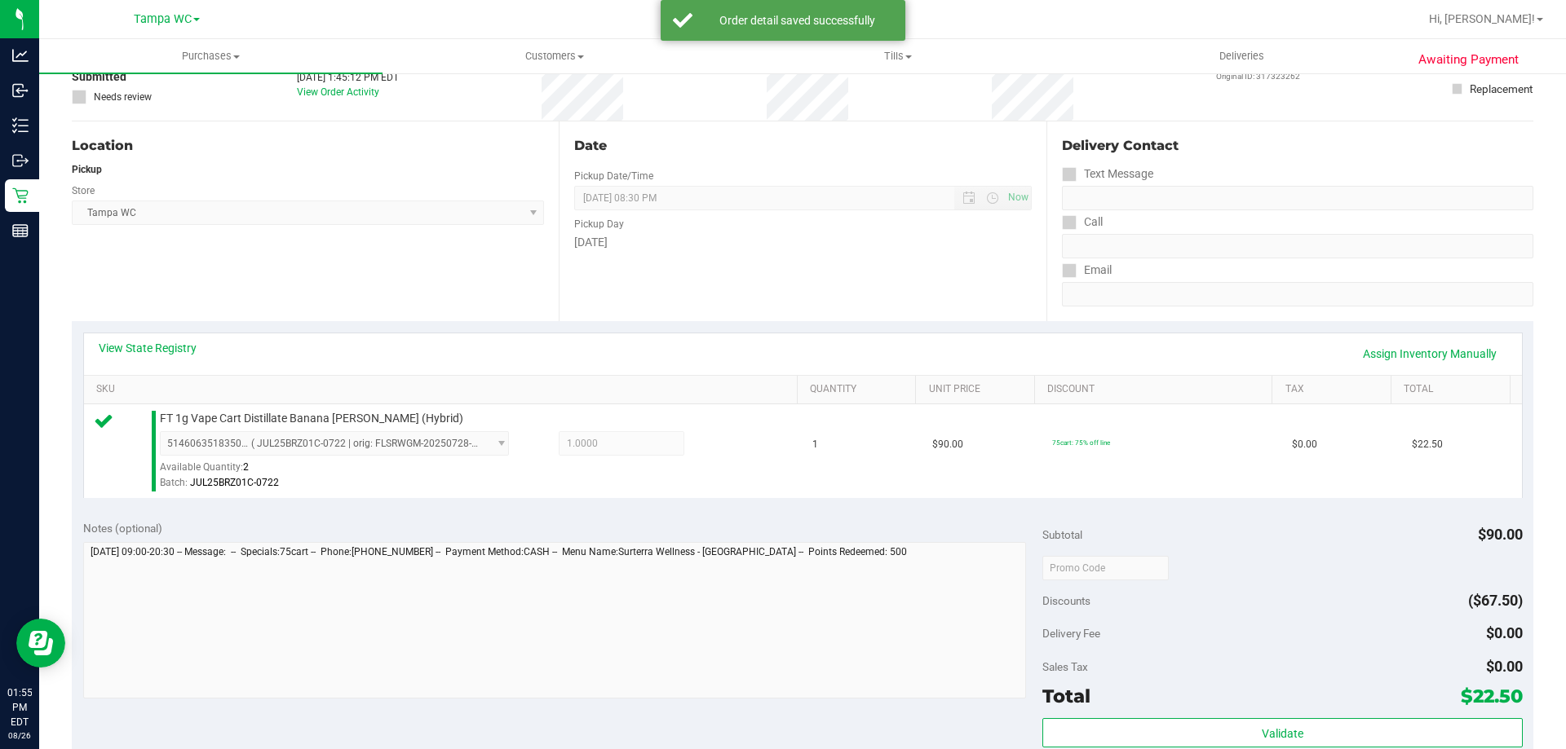
scroll to position [408, 0]
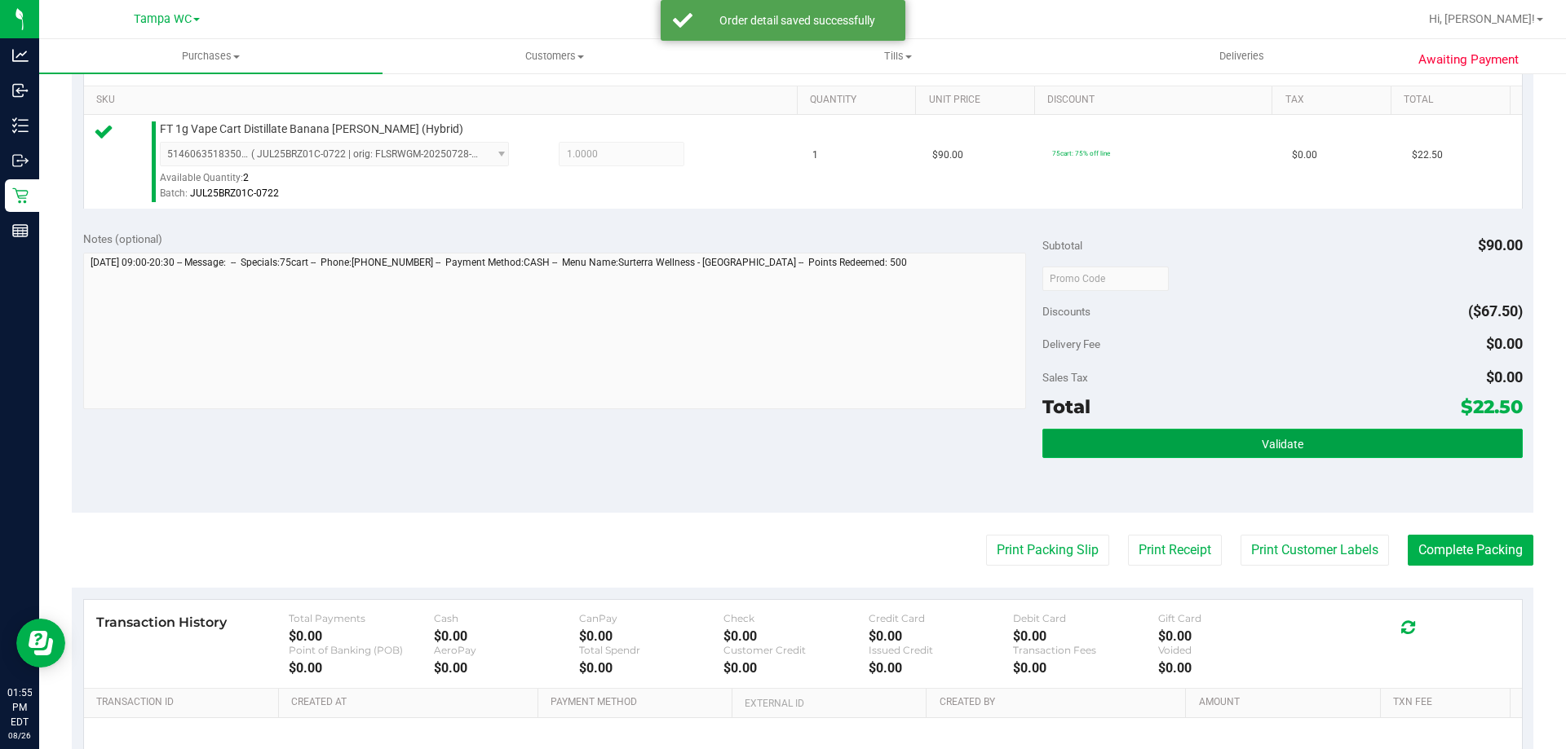
click at [1113, 440] on button "Validate" at bounding box center [1282, 443] width 480 height 29
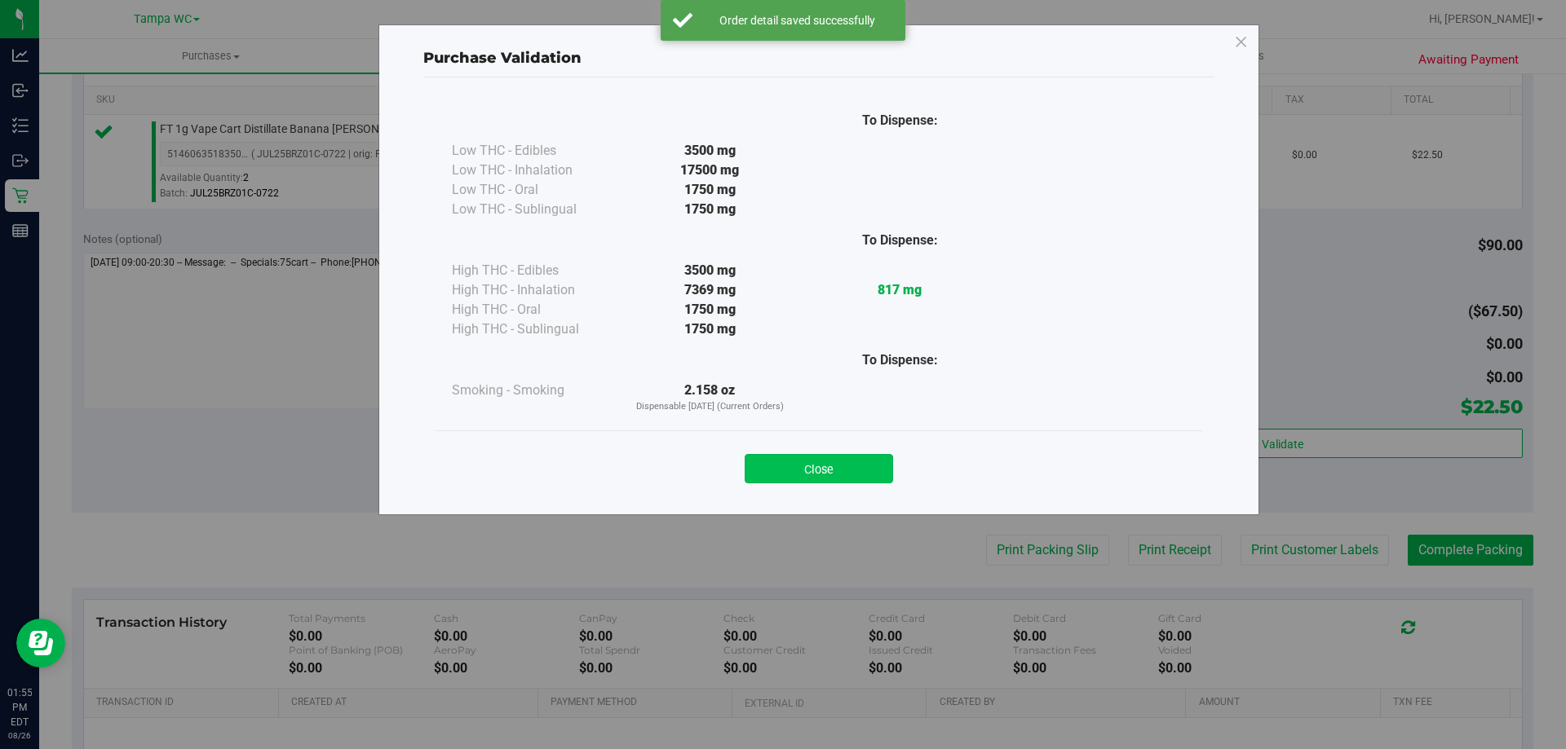
click at [809, 448] on div "Close" at bounding box center [819, 464] width 742 height 41
click at [815, 464] on button "Close" at bounding box center [819, 468] width 148 height 29
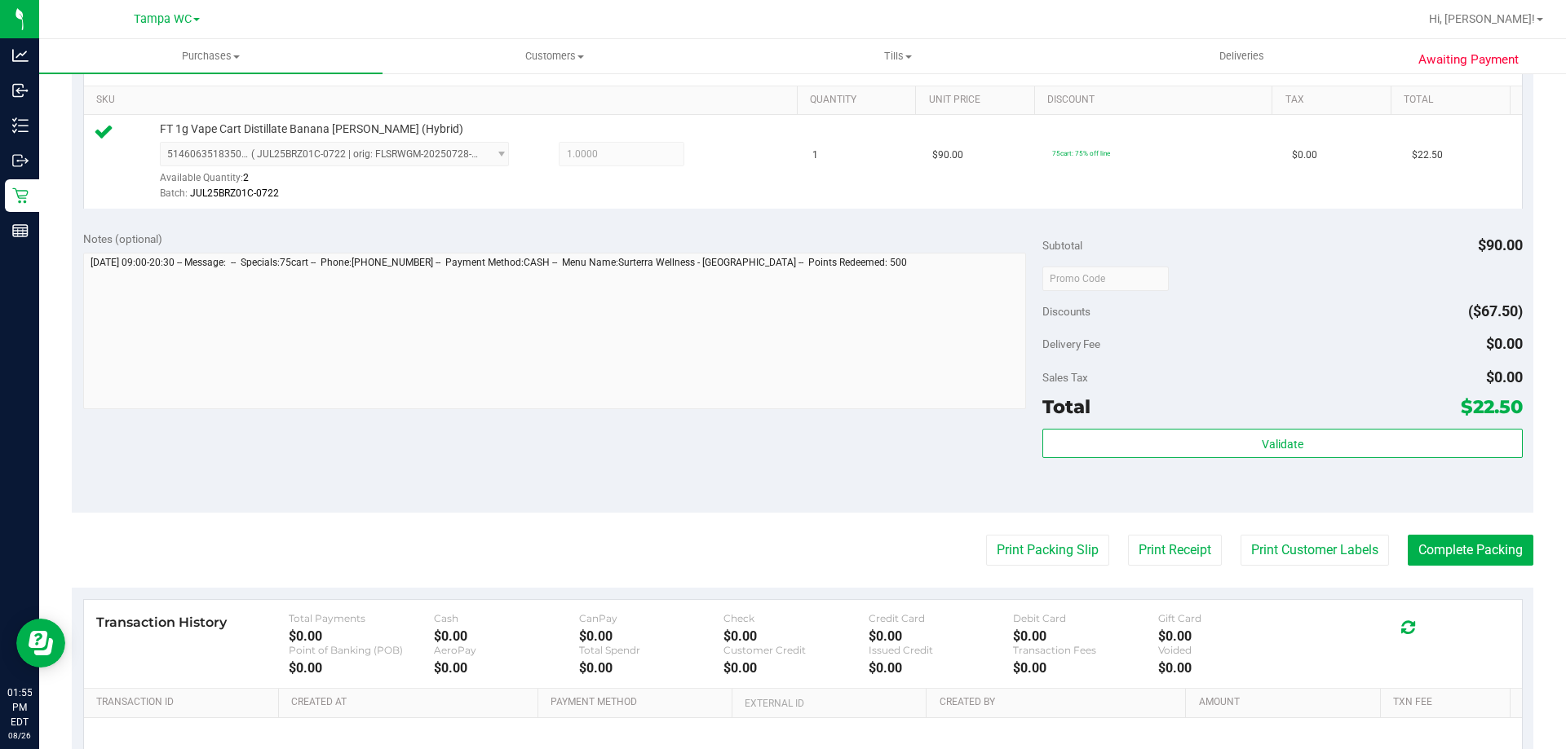
click at [1037, 532] on purchase-details "Back Edit Purchase Cancel Purchase View Profile # 11850208 BioTrack ID: - Submi…" at bounding box center [802, 286] width 1461 height 1213
click at [1032, 542] on button "Print Packing Slip" at bounding box center [1047, 550] width 123 height 31
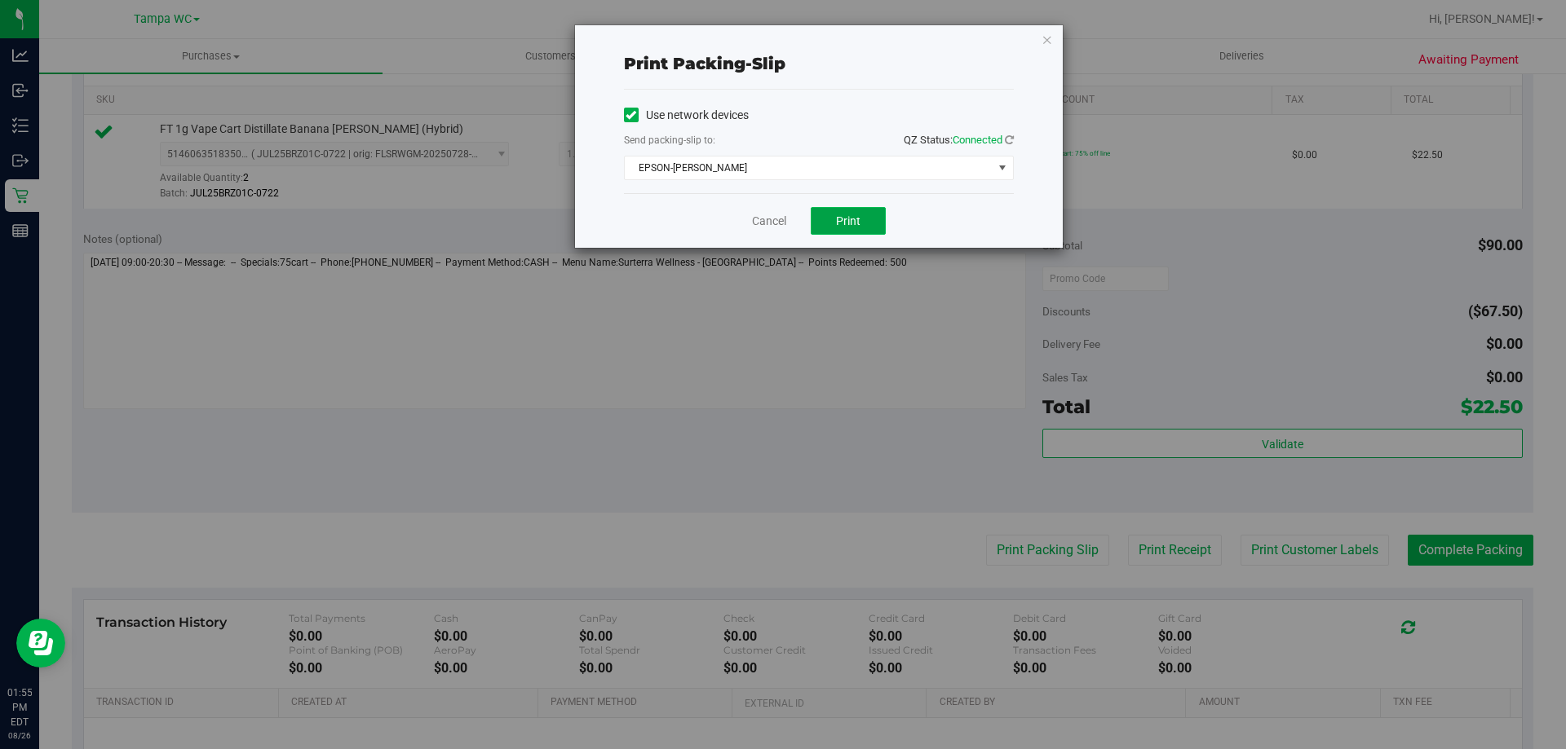
click at [866, 223] on button "Print" at bounding box center [848, 221] width 75 height 28
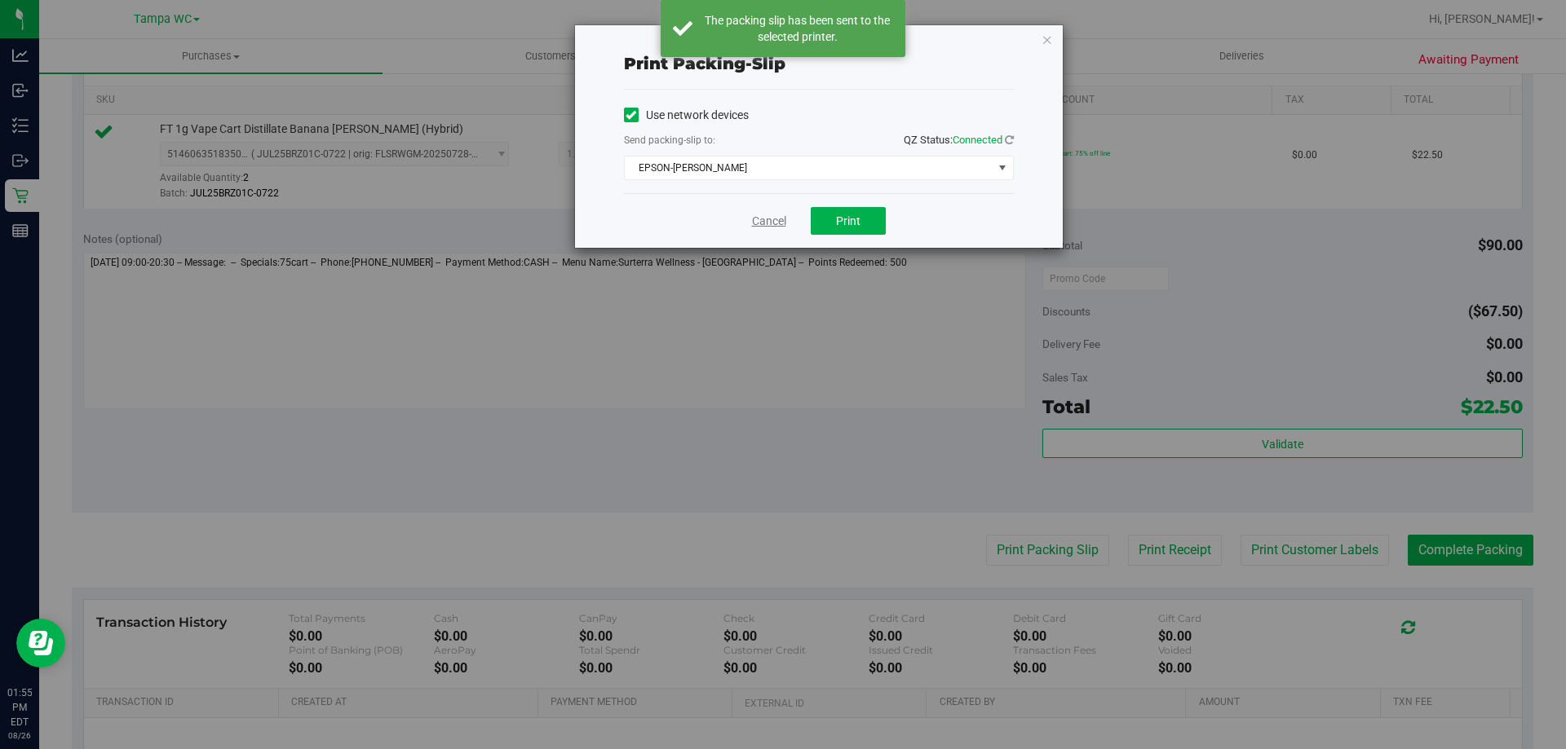
click at [770, 218] on link "Cancel" at bounding box center [769, 221] width 34 height 17
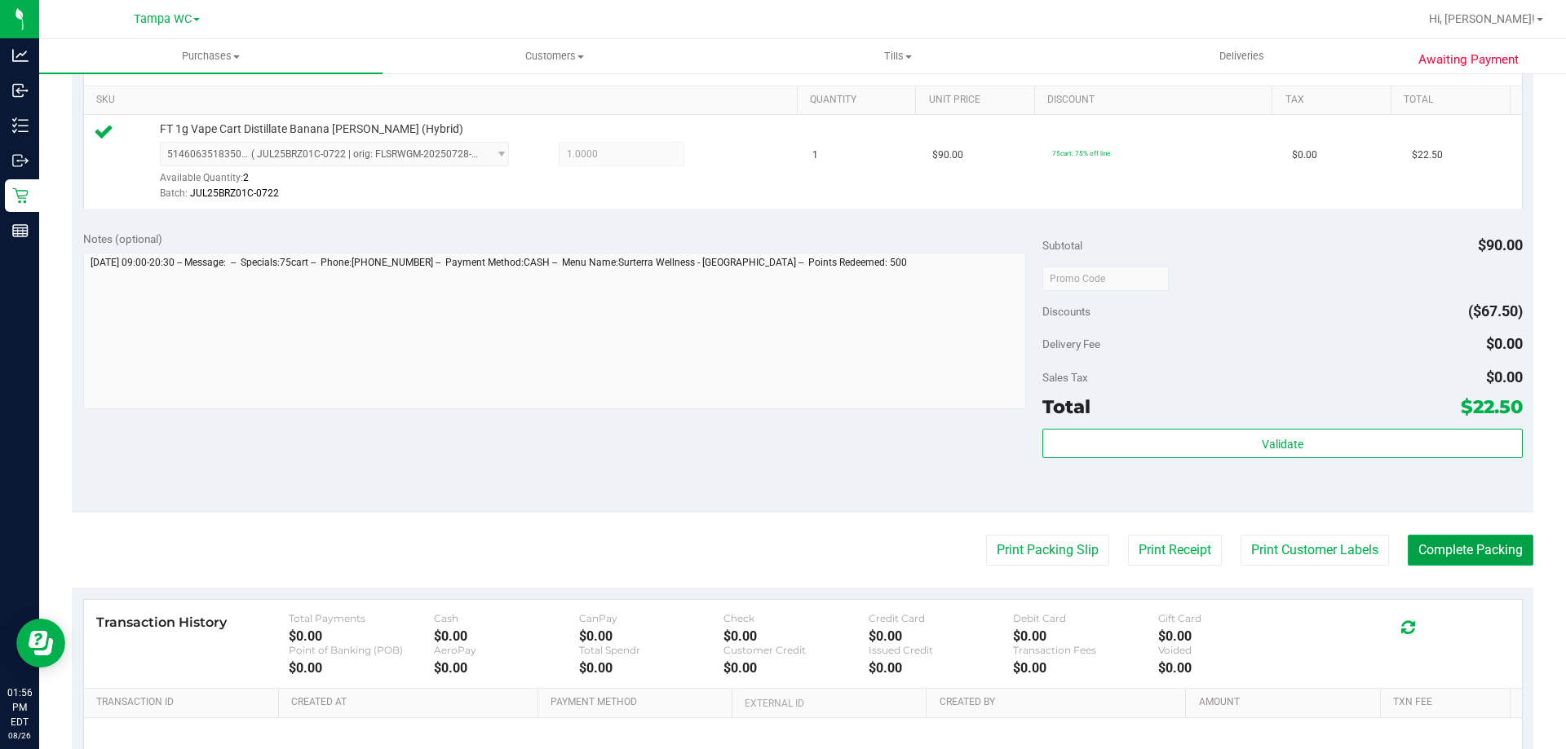
click at [1510, 560] on button "Complete Packing" at bounding box center [1471, 550] width 126 height 31
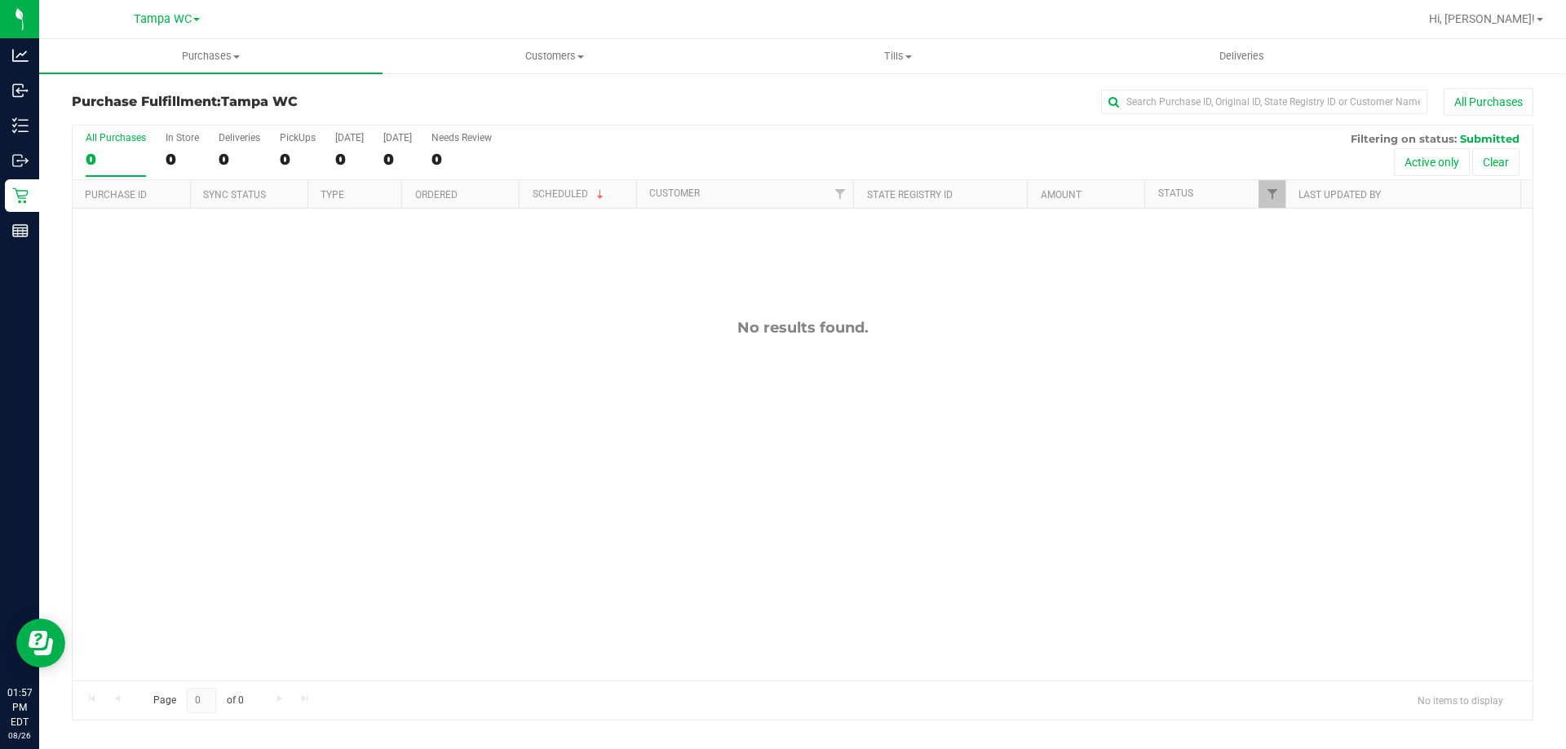
click at [106, 135] on div "All Purchases" at bounding box center [116, 137] width 60 height 11
click at [0, 0] on input "All Purchases 0" at bounding box center [0, 0] width 0 height 0
click at [114, 150] on div "0" at bounding box center [116, 159] width 60 height 19
click at [0, 0] on input "All Purchases 0" at bounding box center [0, 0] width 0 height 0
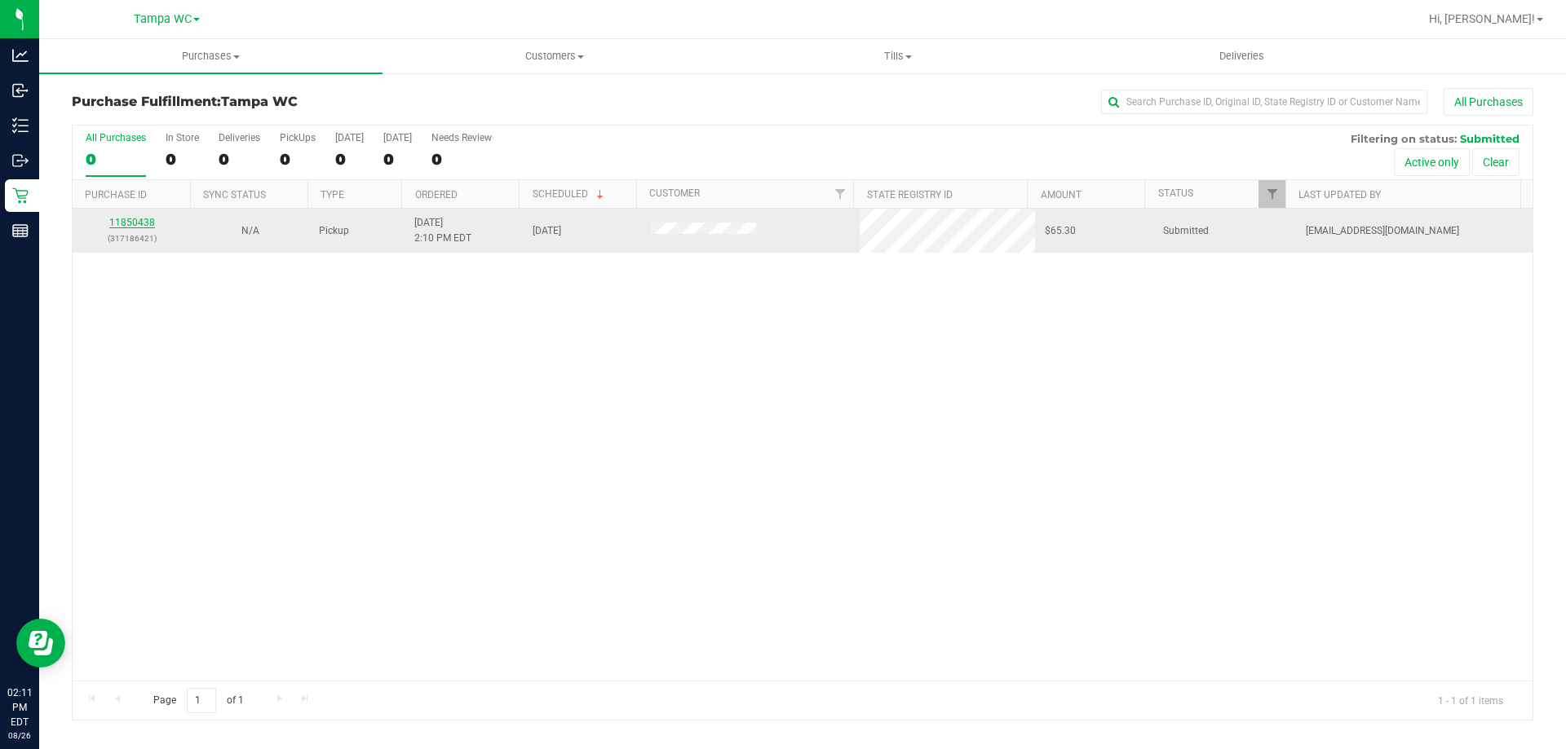
click at [122, 219] on link "11850438" at bounding box center [132, 222] width 46 height 11
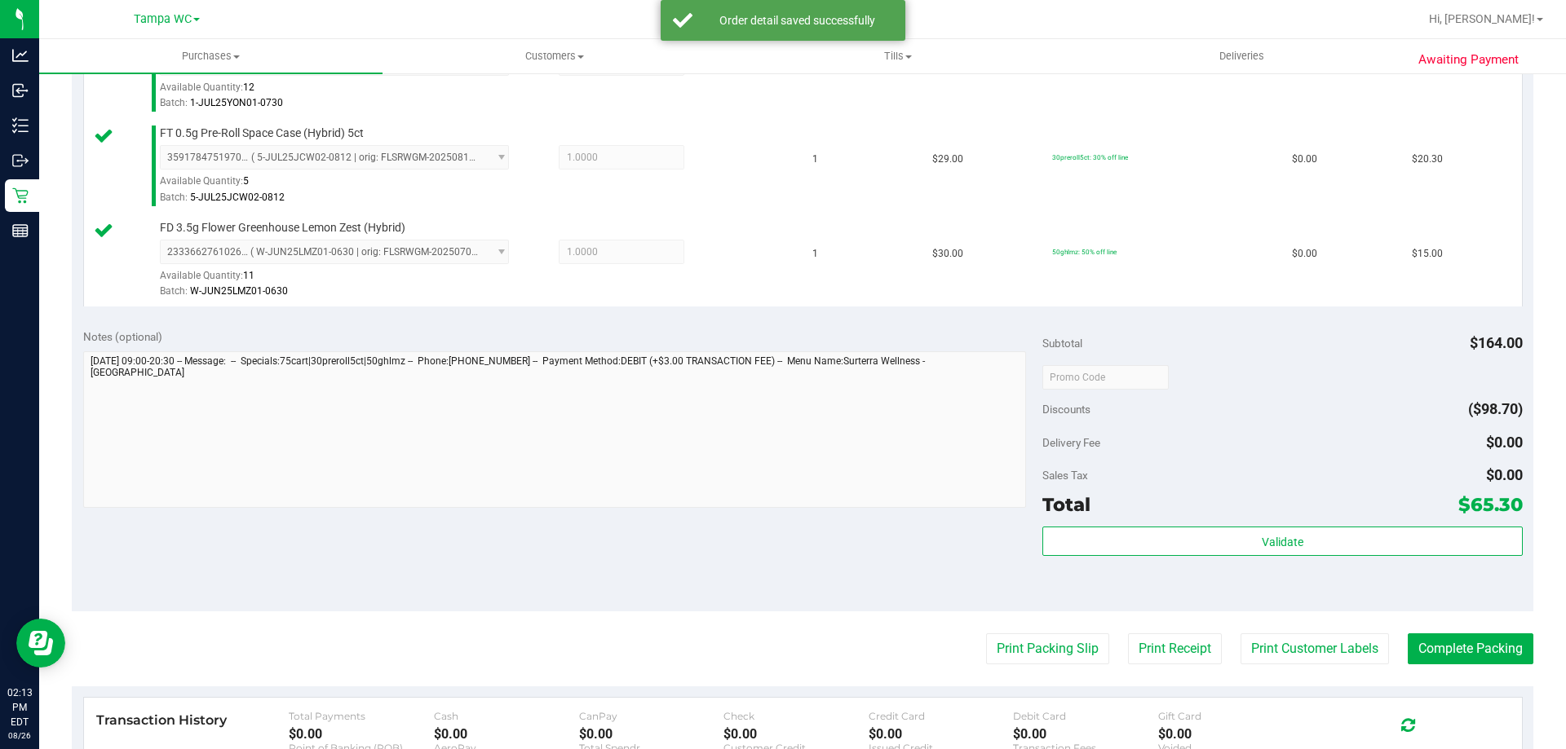
scroll to position [816, 0]
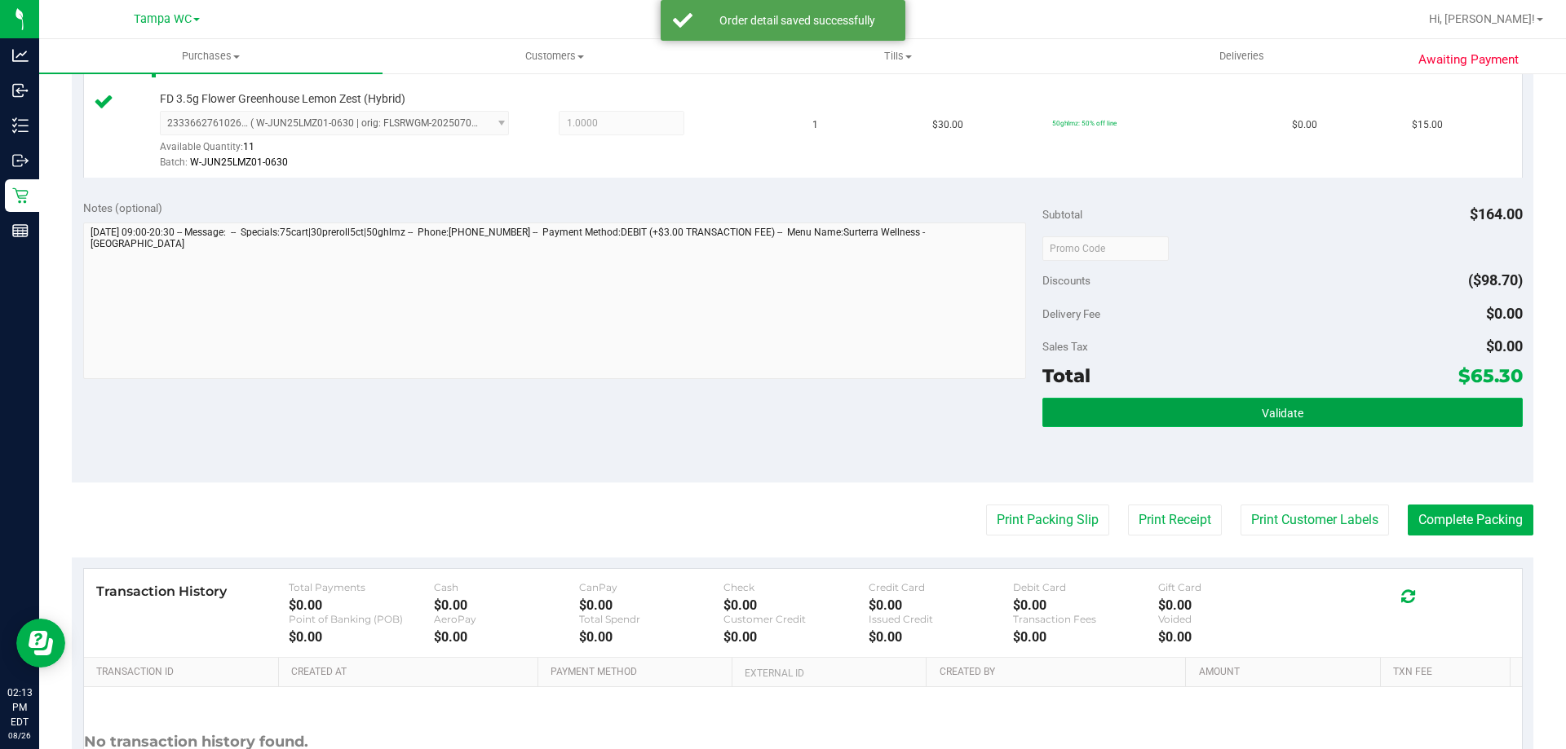
click at [1275, 400] on button "Validate" at bounding box center [1282, 412] width 480 height 29
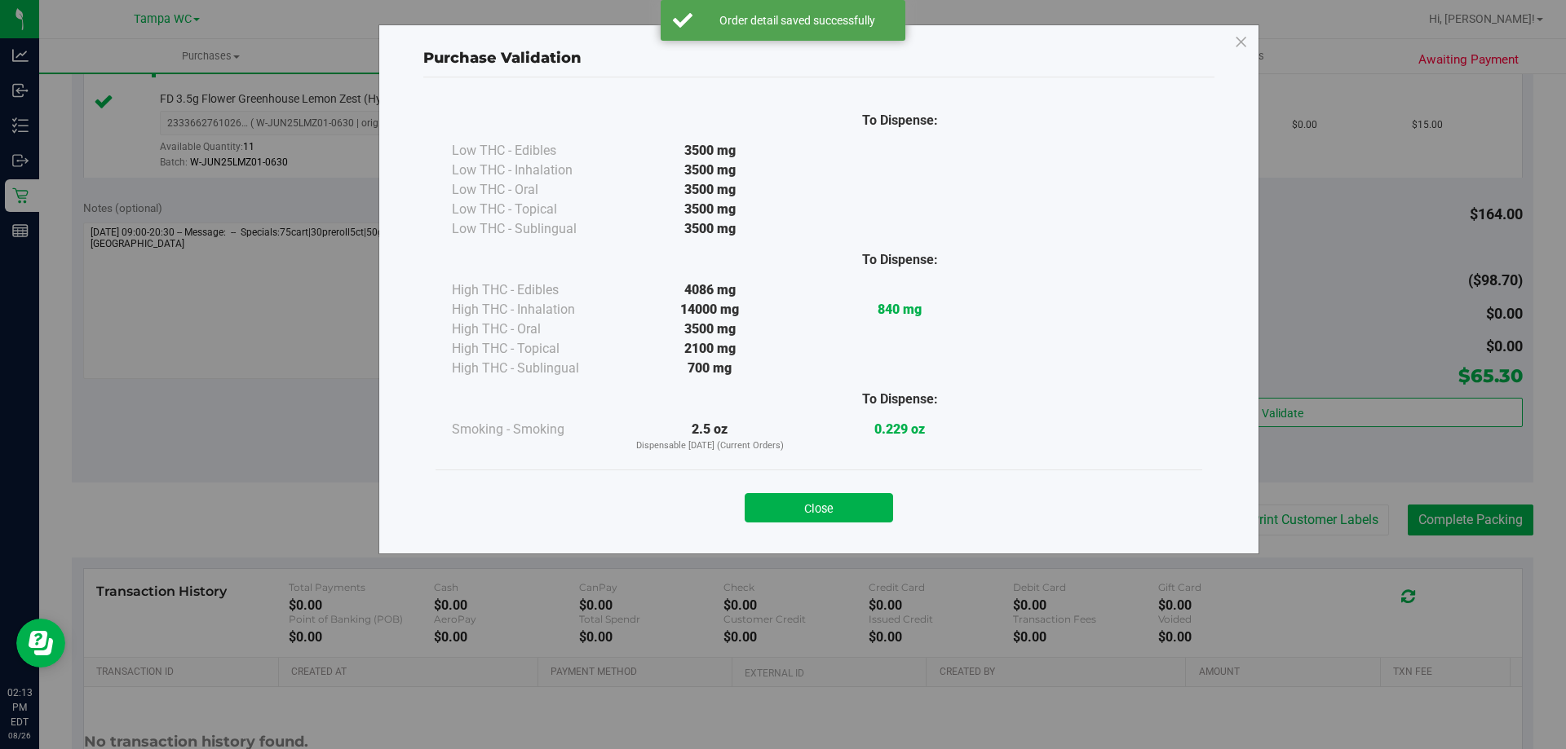
click at [859, 515] on button "Close" at bounding box center [819, 507] width 148 height 29
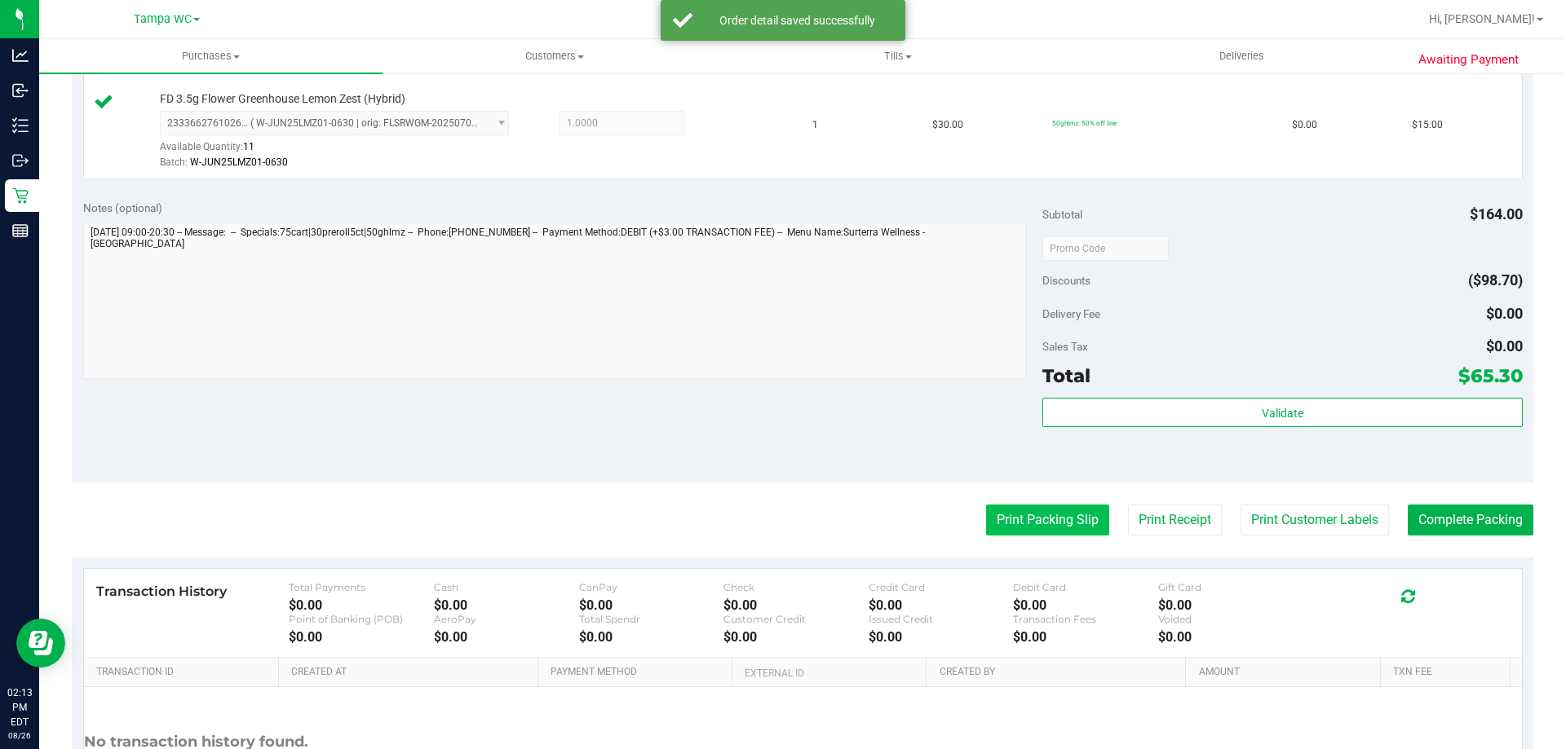
click at [1059, 521] on button "Print Packing Slip" at bounding box center [1047, 520] width 123 height 31
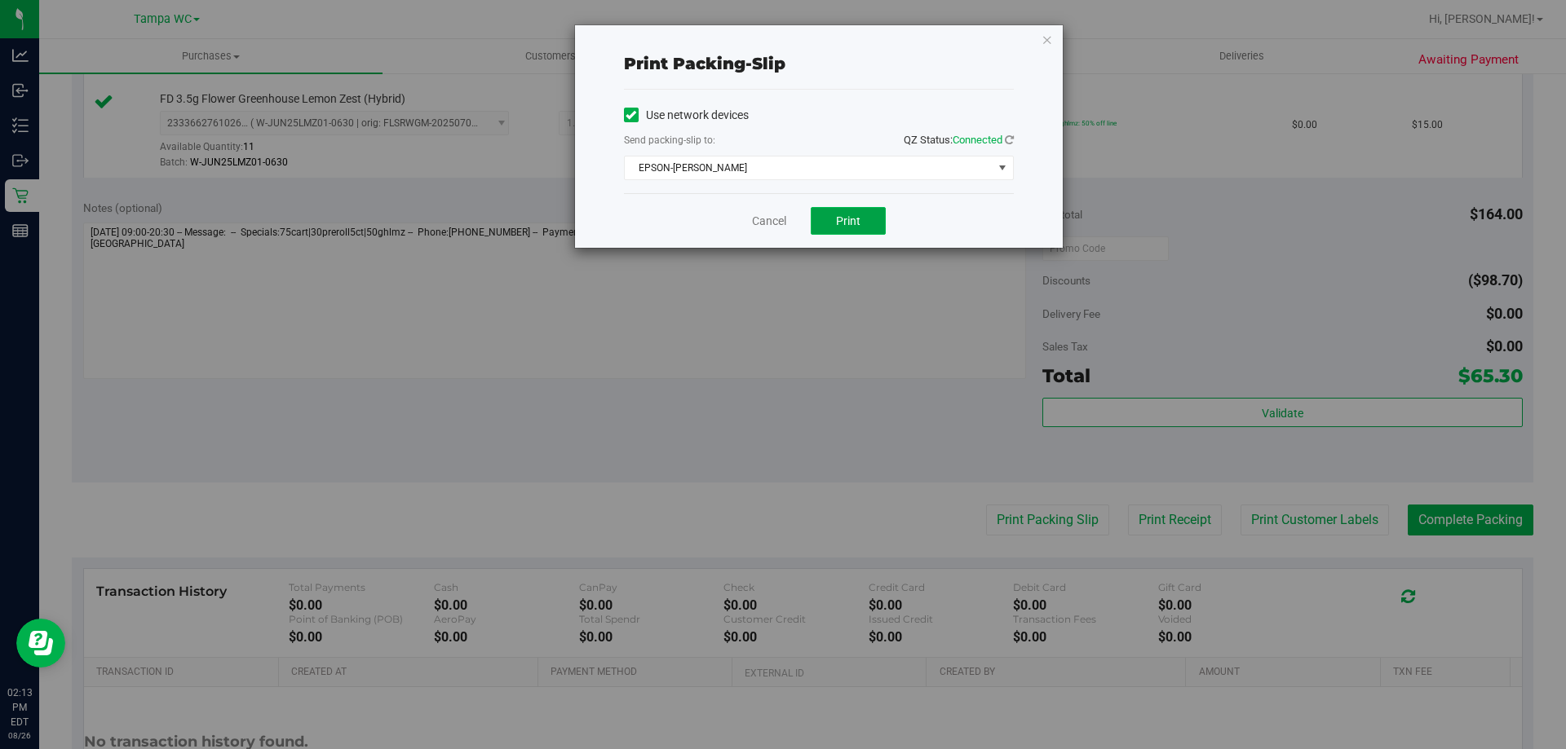
click at [834, 214] on button "Print" at bounding box center [848, 221] width 75 height 28
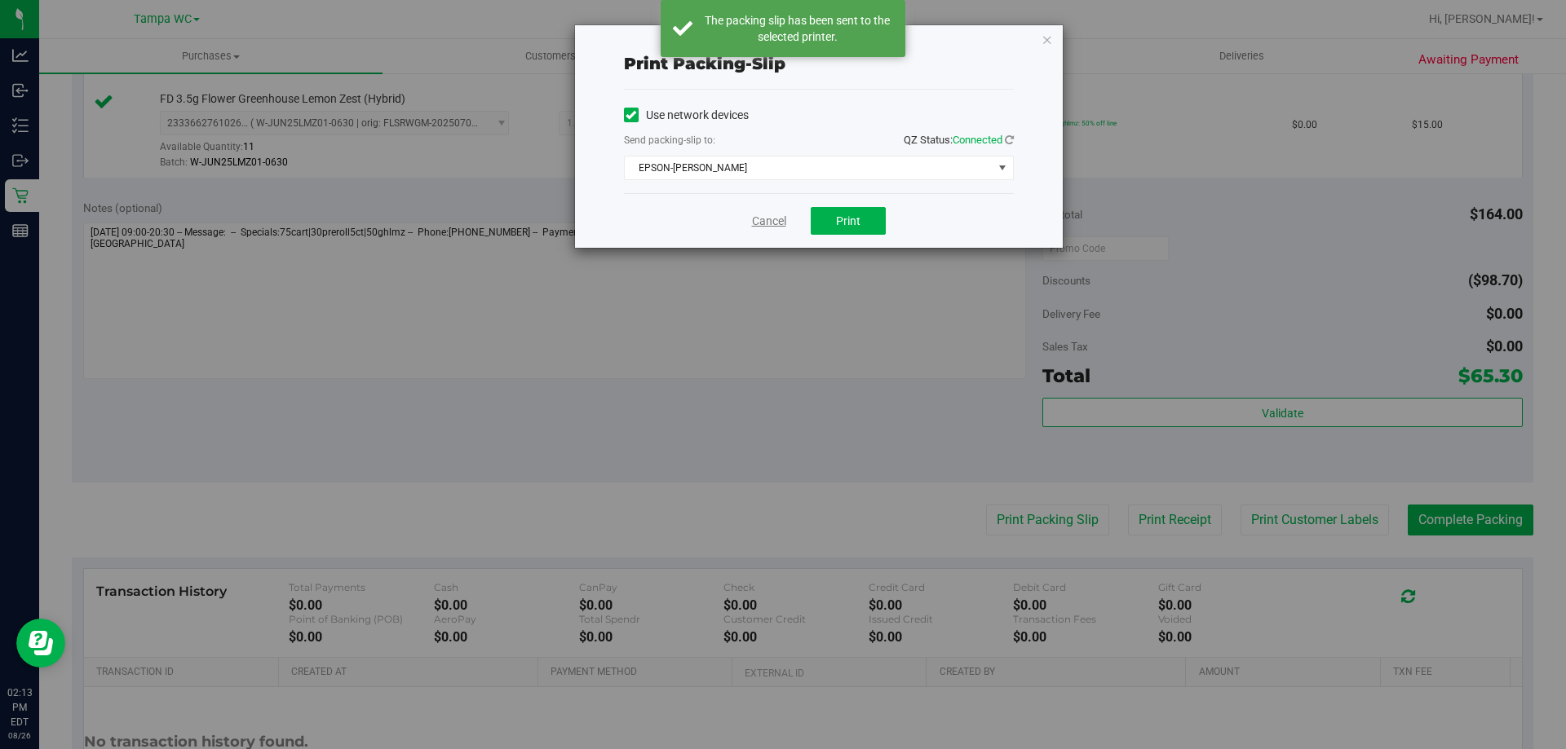
click at [780, 221] on link "Cancel" at bounding box center [769, 221] width 34 height 17
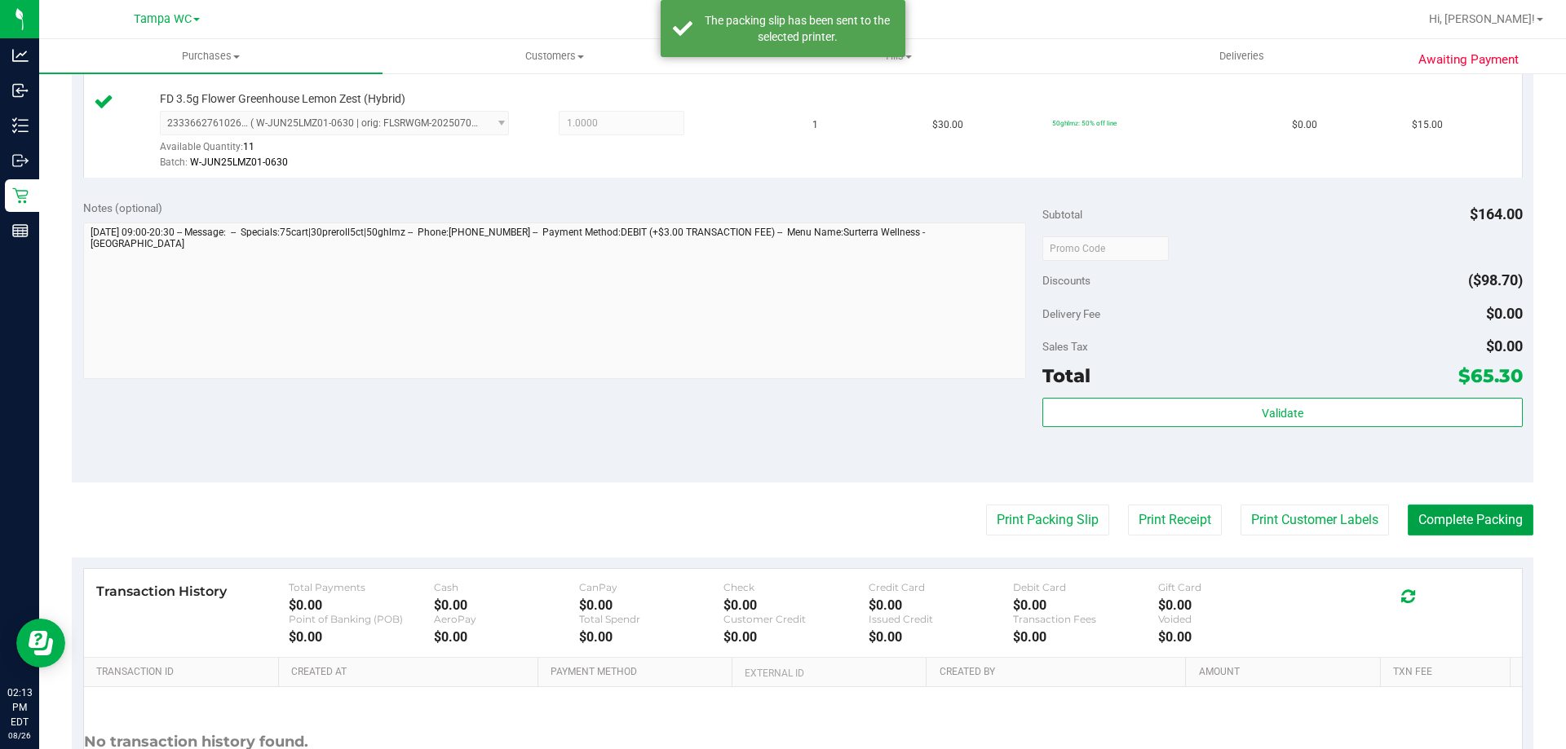
click at [1408, 515] on button "Complete Packing" at bounding box center [1471, 520] width 126 height 31
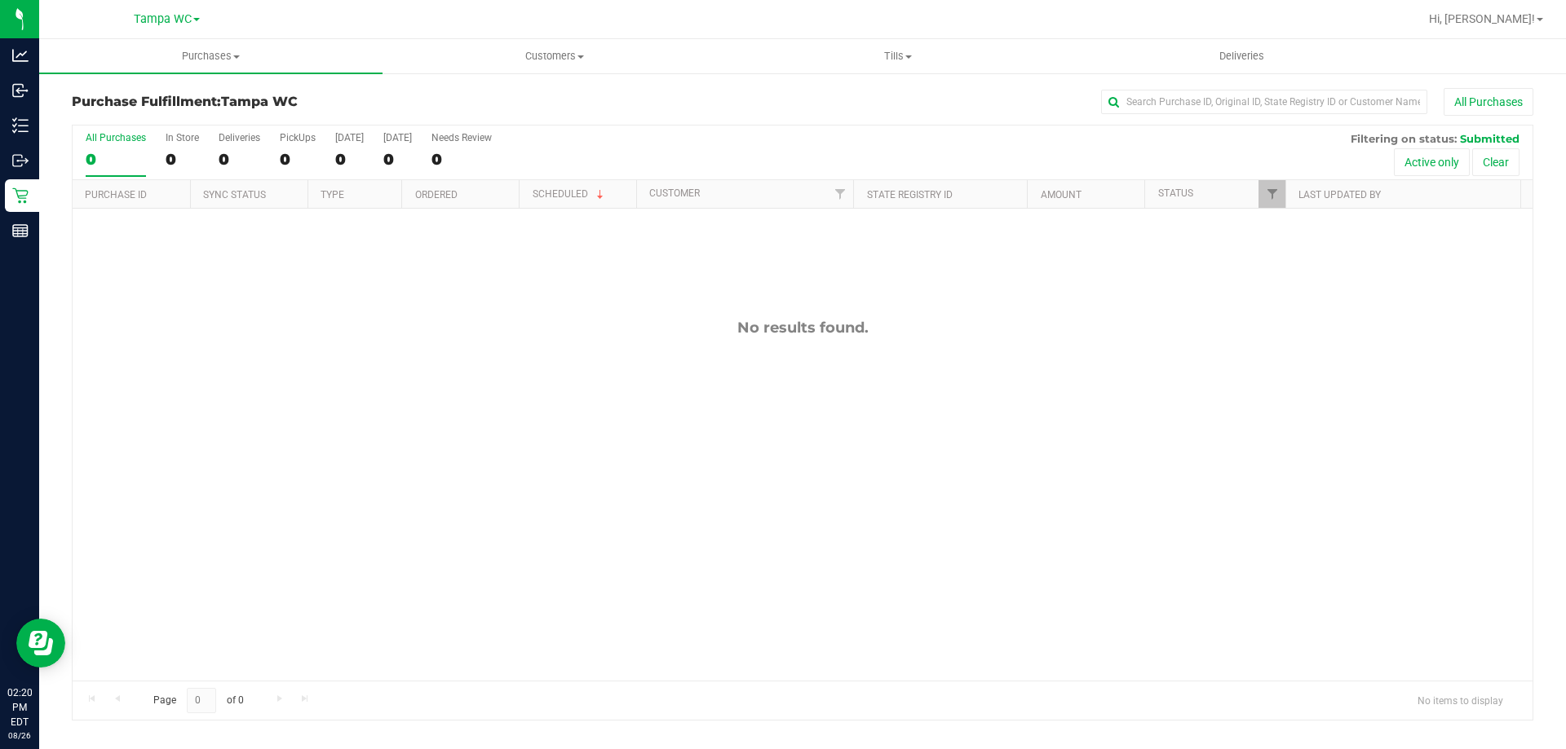
click at [113, 147] on label "All Purchases 0" at bounding box center [116, 154] width 60 height 45
click at [0, 0] on input "All Purchases 0" at bounding box center [0, 0] width 0 height 0
click at [129, 142] on div "All Purchases" at bounding box center [116, 137] width 60 height 11
click at [0, 0] on input "All Purchases 0" at bounding box center [0, 0] width 0 height 0
click at [557, 99] on h3 "Purchase Fulfillment: Tampa WC" at bounding box center [315, 102] width 487 height 15
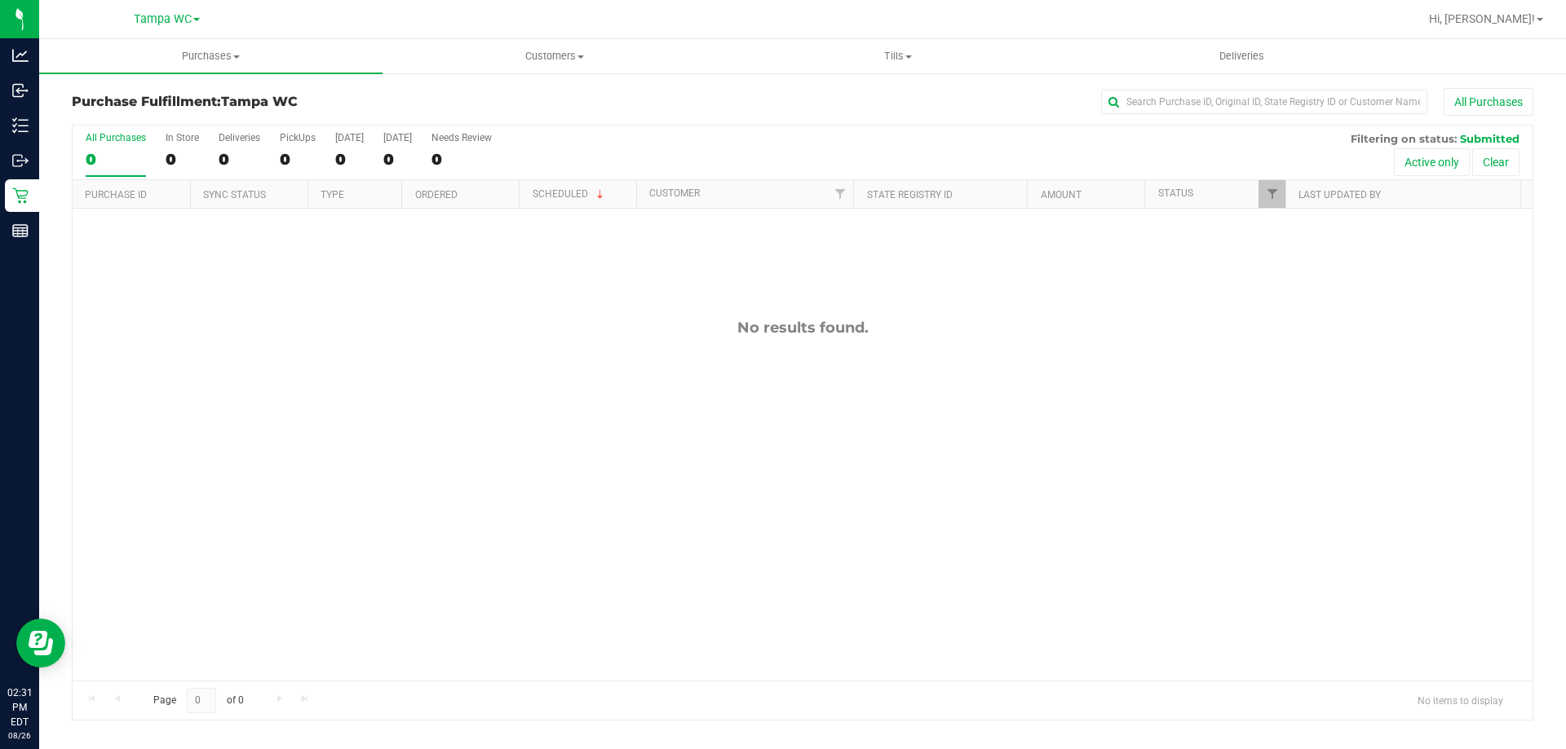
click at [116, 153] on div "0" at bounding box center [116, 159] width 60 height 19
click at [0, 0] on input "All Purchases 0" at bounding box center [0, 0] width 0 height 0
click at [120, 139] on div "All Purchases" at bounding box center [116, 137] width 60 height 11
click at [0, 0] on input "All Purchases 0" at bounding box center [0, 0] width 0 height 0
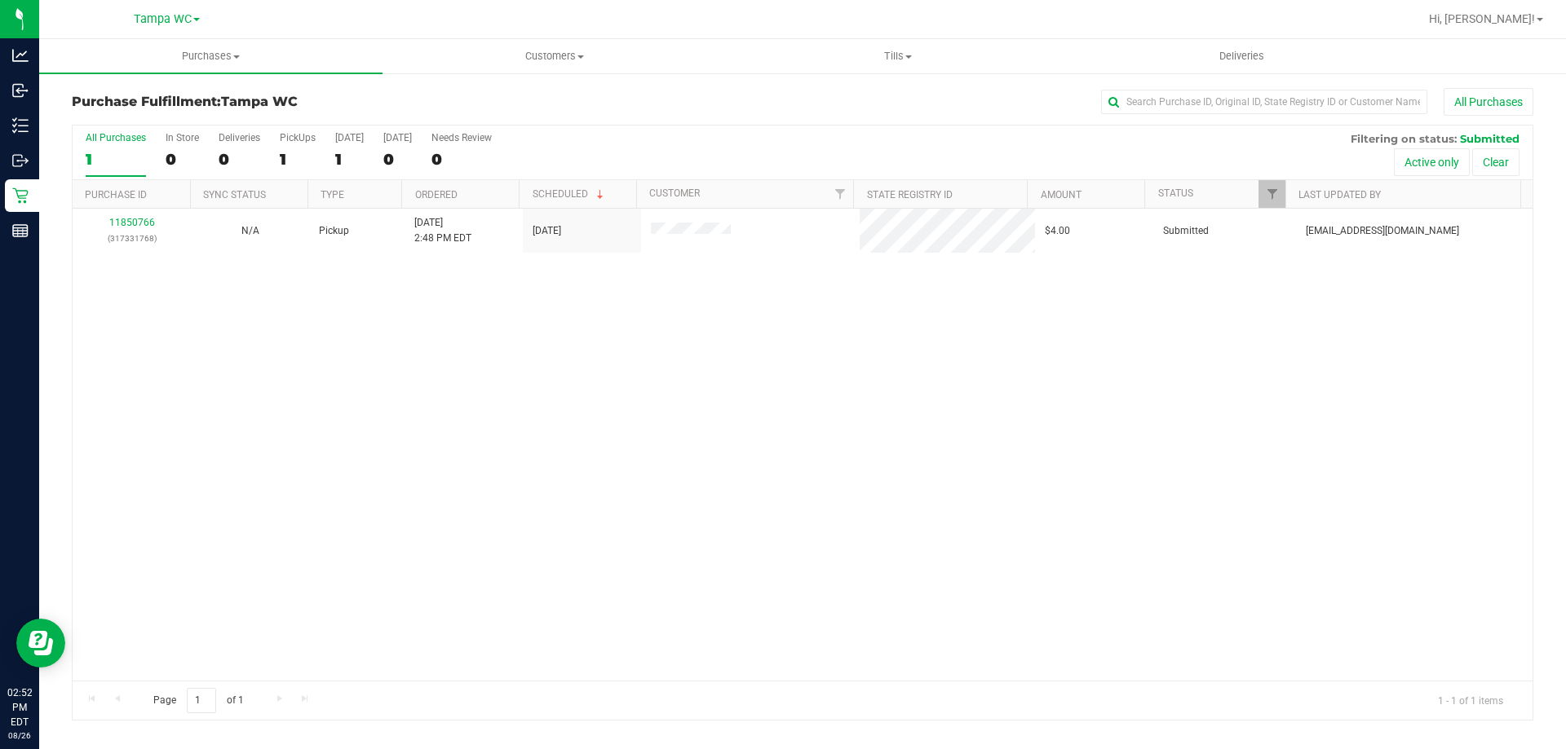
click at [673, 116] on div "Purchase Fulfillment: Tampa WC All Purchases" at bounding box center [802, 106] width 1461 height 36
click at [91, 161] on div "1" at bounding box center [116, 159] width 60 height 19
click at [0, 0] on input "All Purchases 1" at bounding box center [0, 0] width 0 height 0
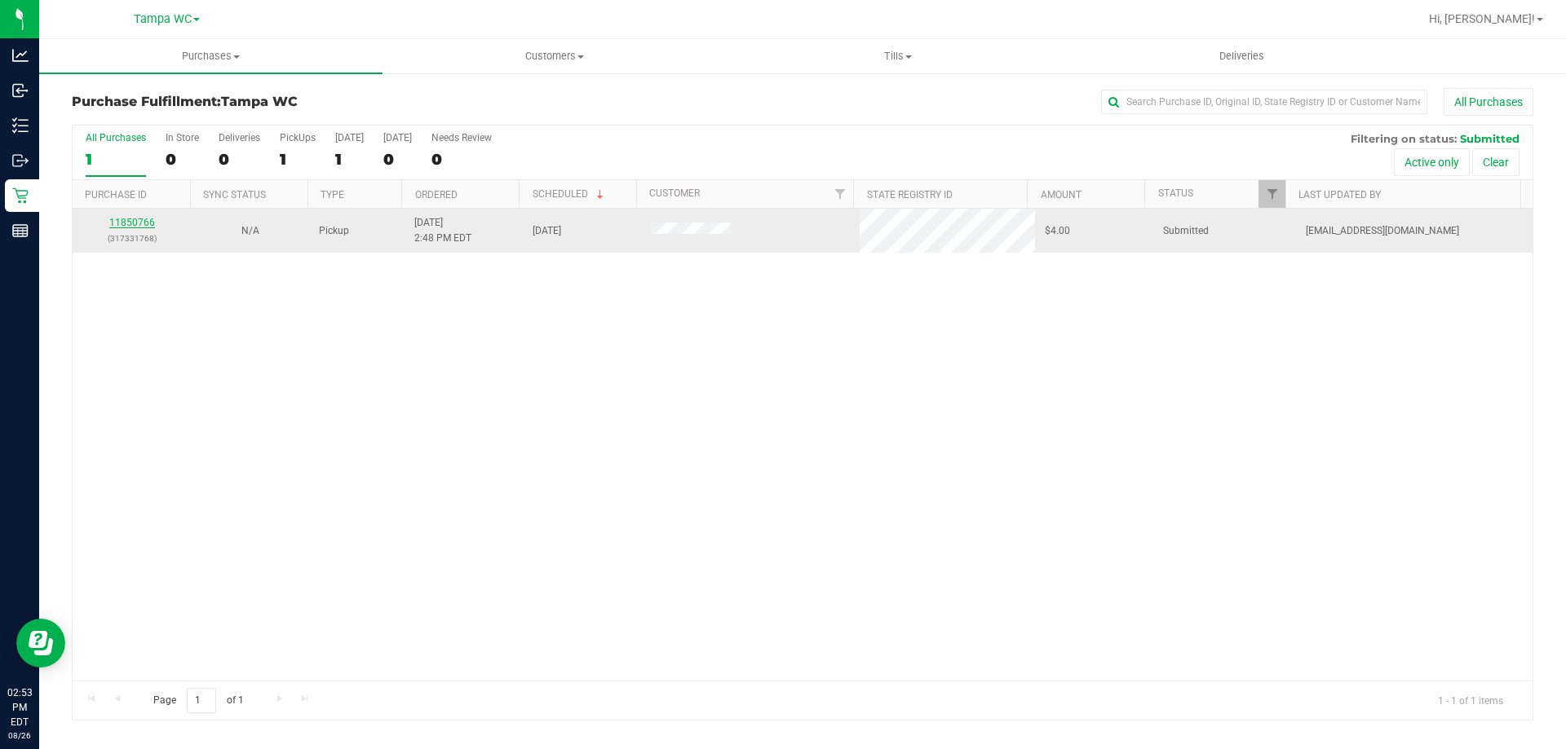
click at [119, 218] on link "11850766" at bounding box center [132, 222] width 46 height 11
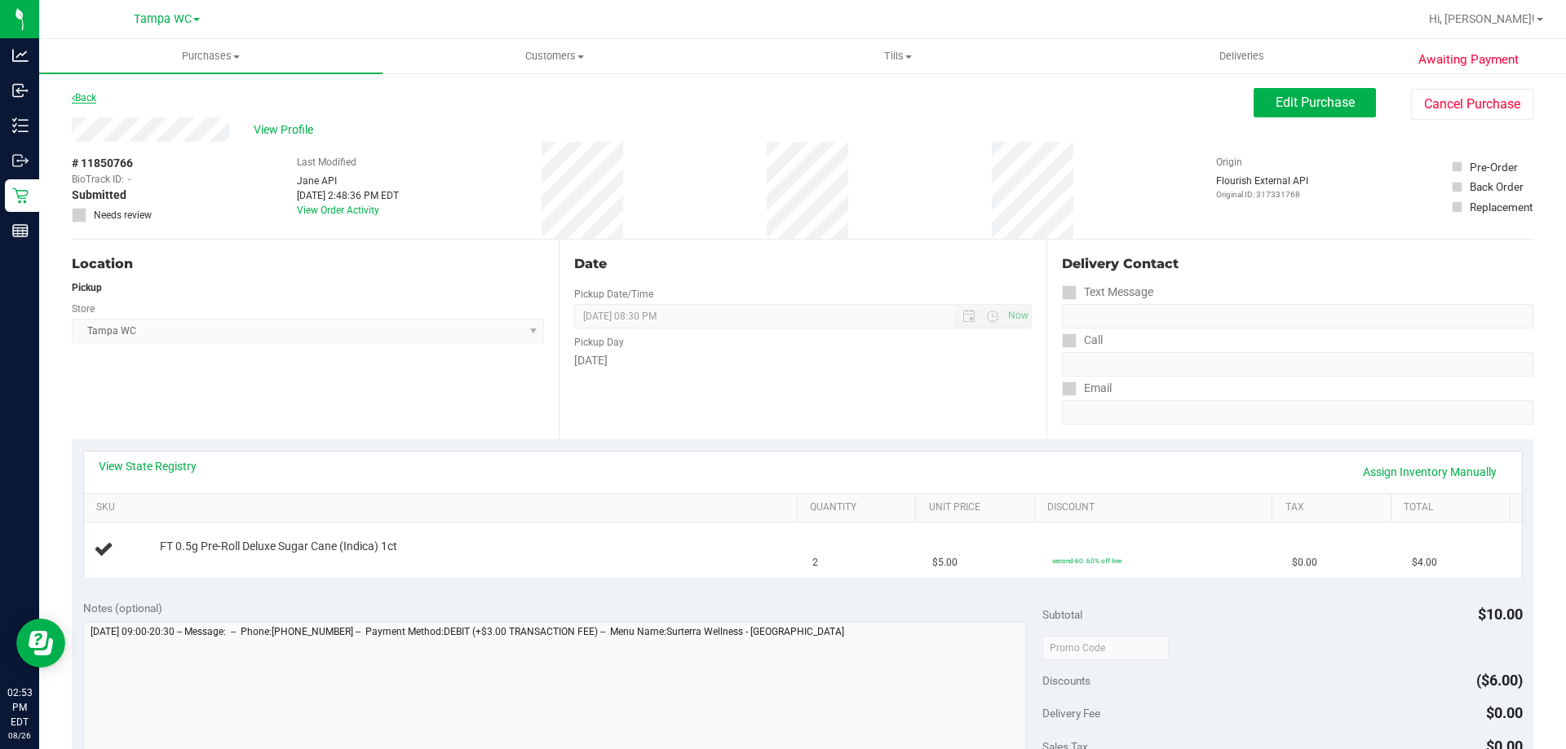
click at [82, 94] on link "Back" at bounding box center [84, 97] width 24 height 11
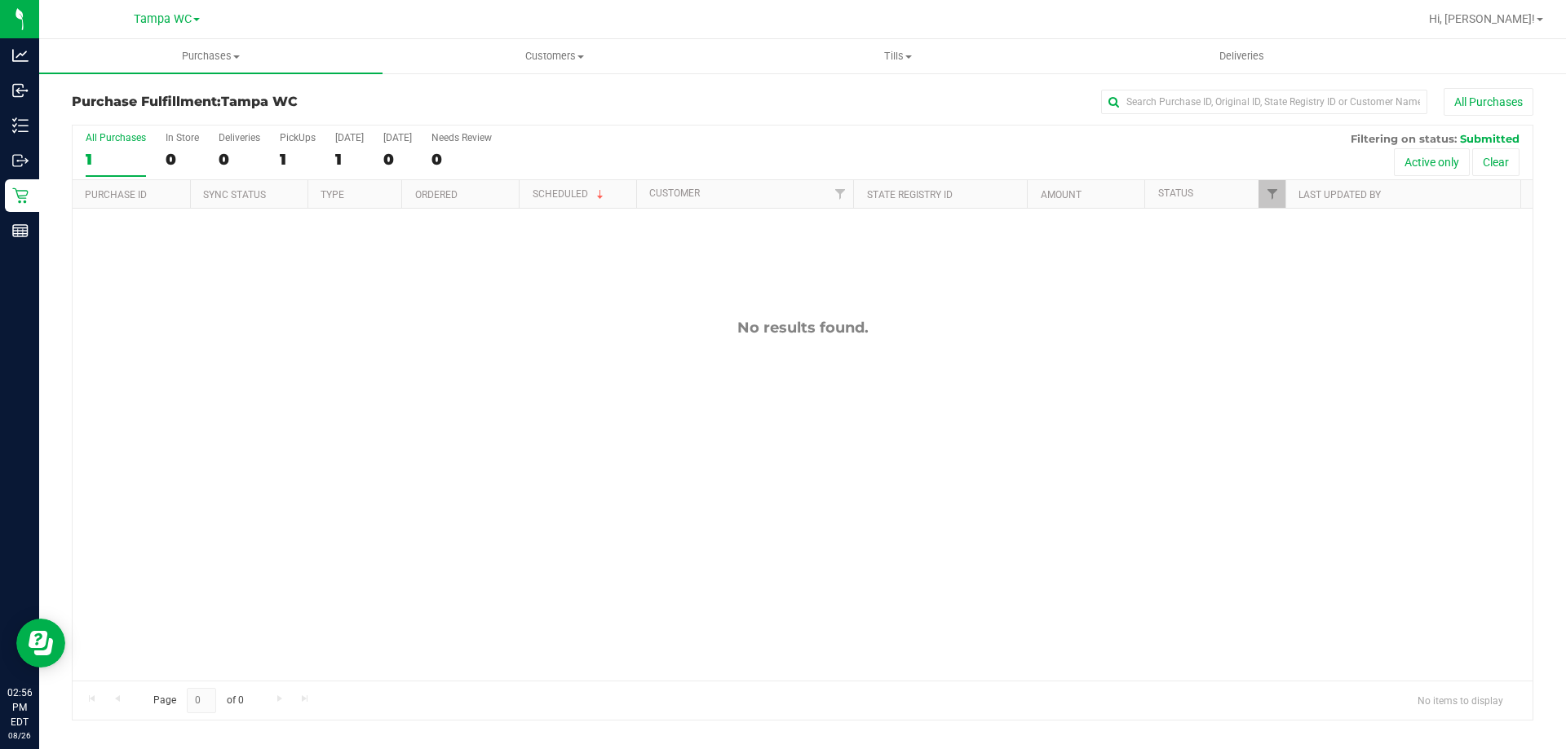
click at [104, 158] on div "1" at bounding box center [116, 159] width 60 height 19
click at [0, 0] on input "All Purchases 1" at bounding box center [0, 0] width 0 height 0
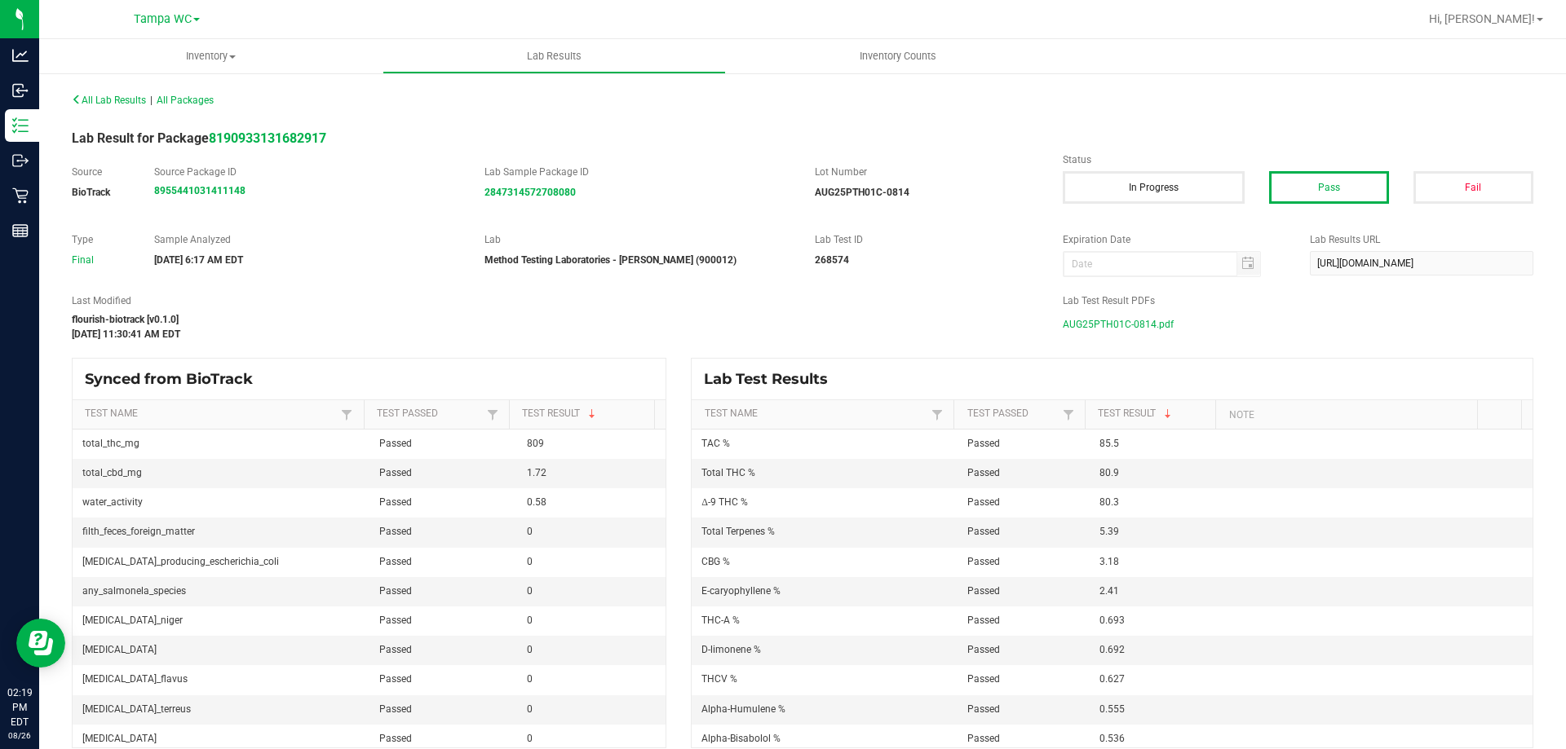
click at [1132, 316] on span "AUG25PTH01C-0814.pdf" at bounding box center [1118, 324] width 111 height 24
click at [1122, 327] on span "AUG25SSW01-0814.pdf" at bounding box center [1115, 324] width 105 height 24
